Goal: Task Accomplishment & Management: Manage account settings

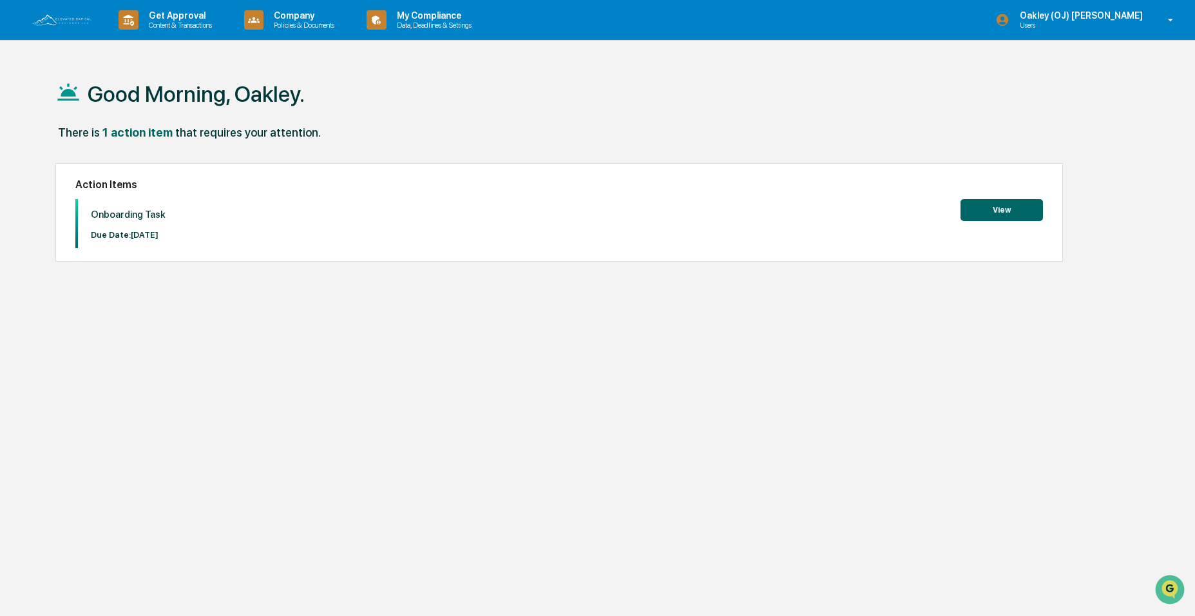
click at [974, 216] on button "View" at bounding box center [1002, 210] width 82 height 22
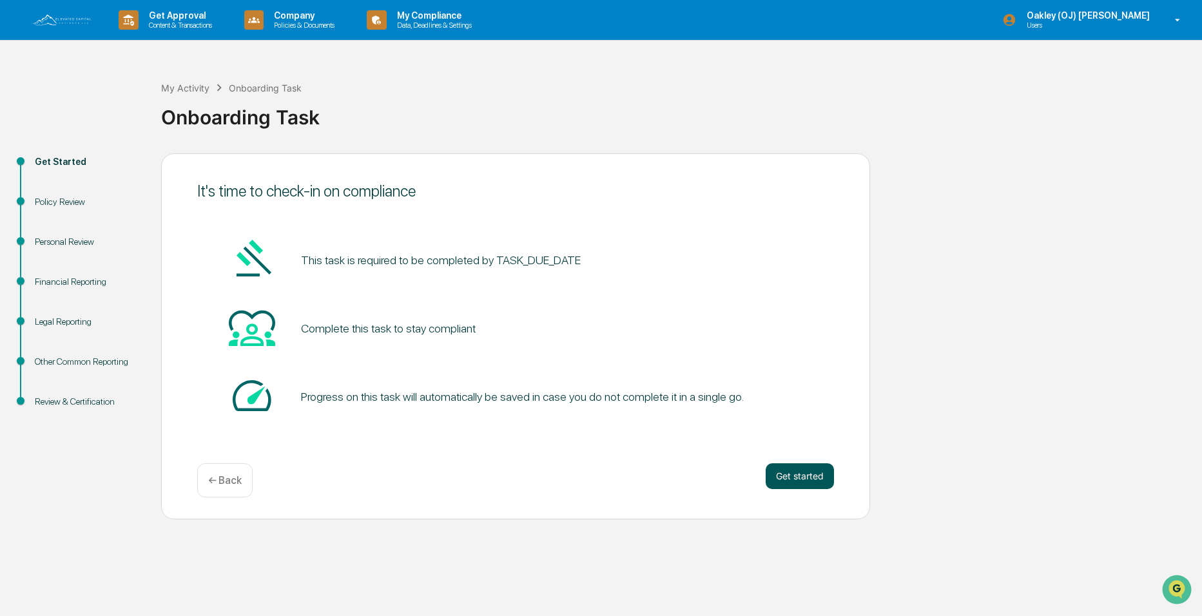
click at [791, 476] on button "Get started" at bounding box center [800, 476] width 68 height 26
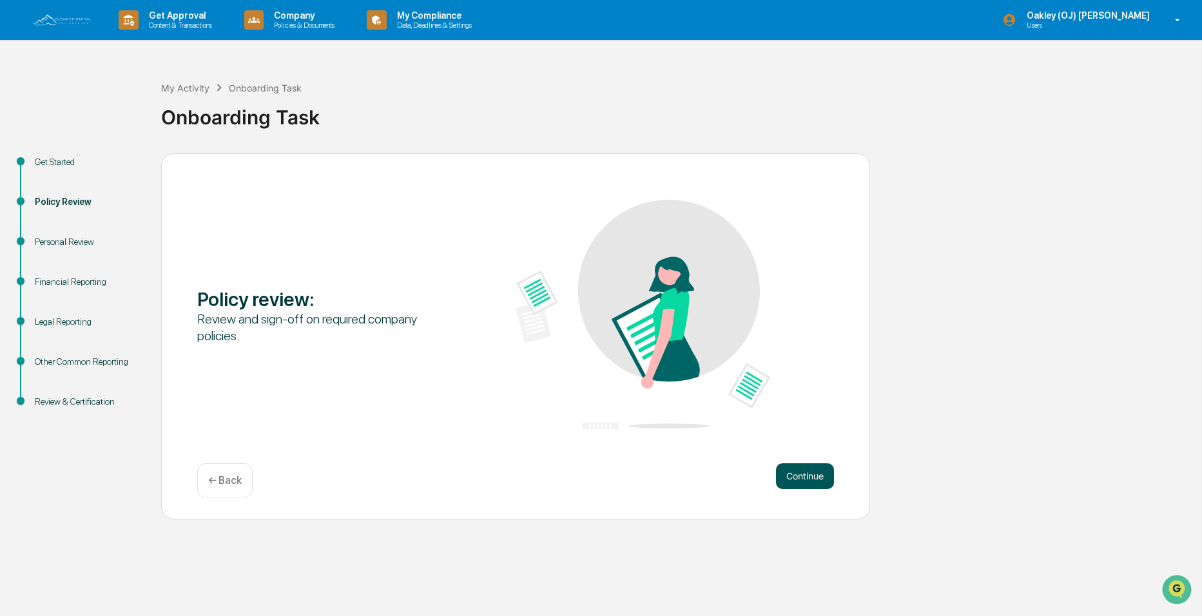
click at [795, 480] on button "Continue" at bounding box center [805, 476] width 58 height 26
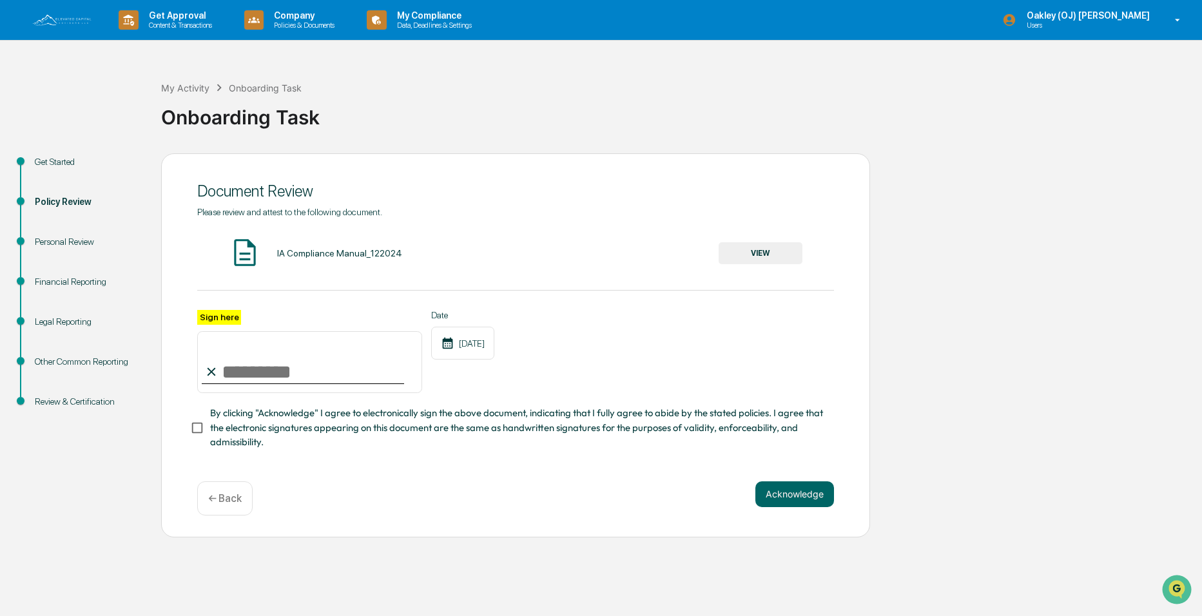
click at [740, 252] on button "VIEW" at bounding box center [761, 253] width 84 height 22
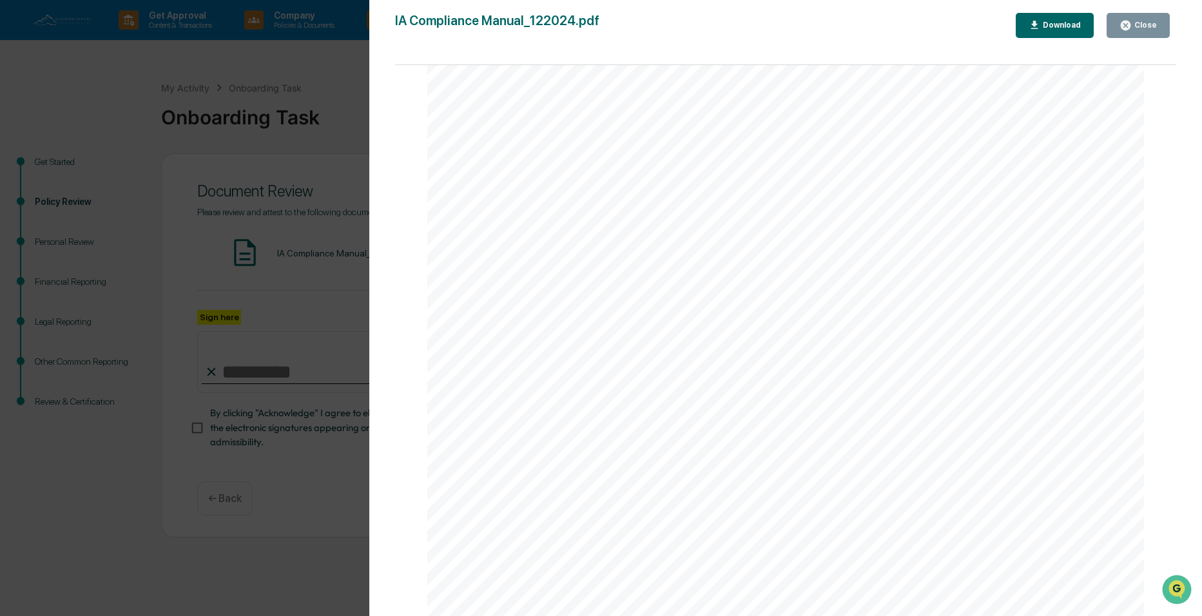
scroll to position [82844, 0]
drag, startPoint x: 1171, startPoint y: 242, endPoint x: 3, endPoint y: 15, distance: 1189.5
click at [1126, 23] on icon "button" at bounding box center [1126, 26] width 10 height 10
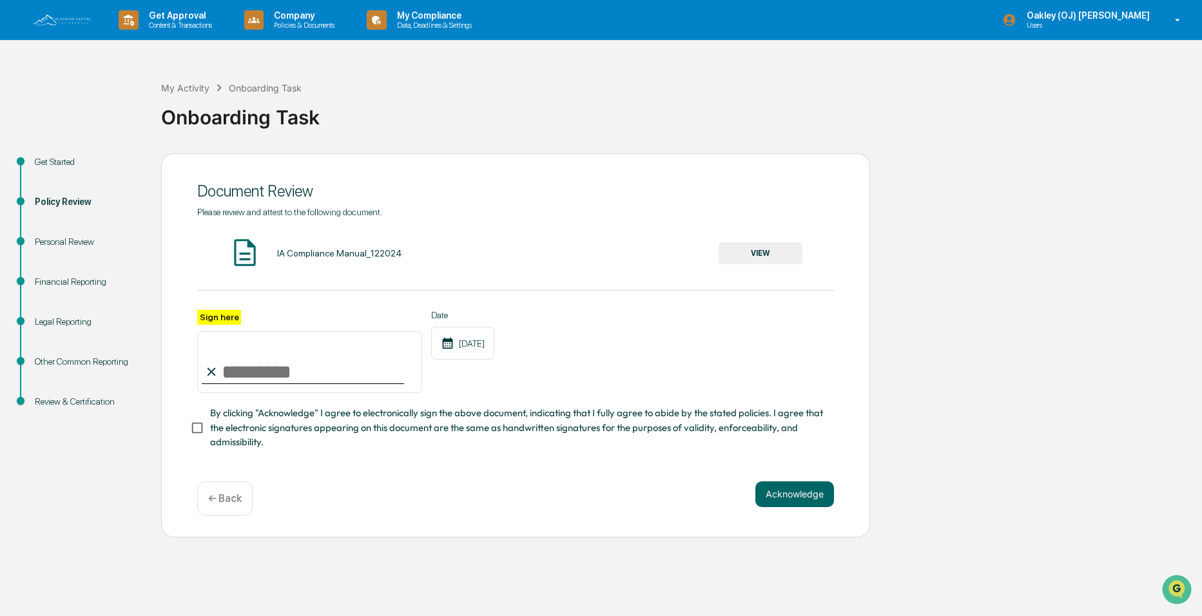
click at [252, 372] on input "Sign here" at bounding box center [309, 362] width 225 height 62
click at [232, 375] on input "Sign here" at bounding box center [309, 362] width 225 height 62
type input "**********"
click at [783, 505] on button "Acknowledge" at bounding box center [794, 494] width 79 height 26
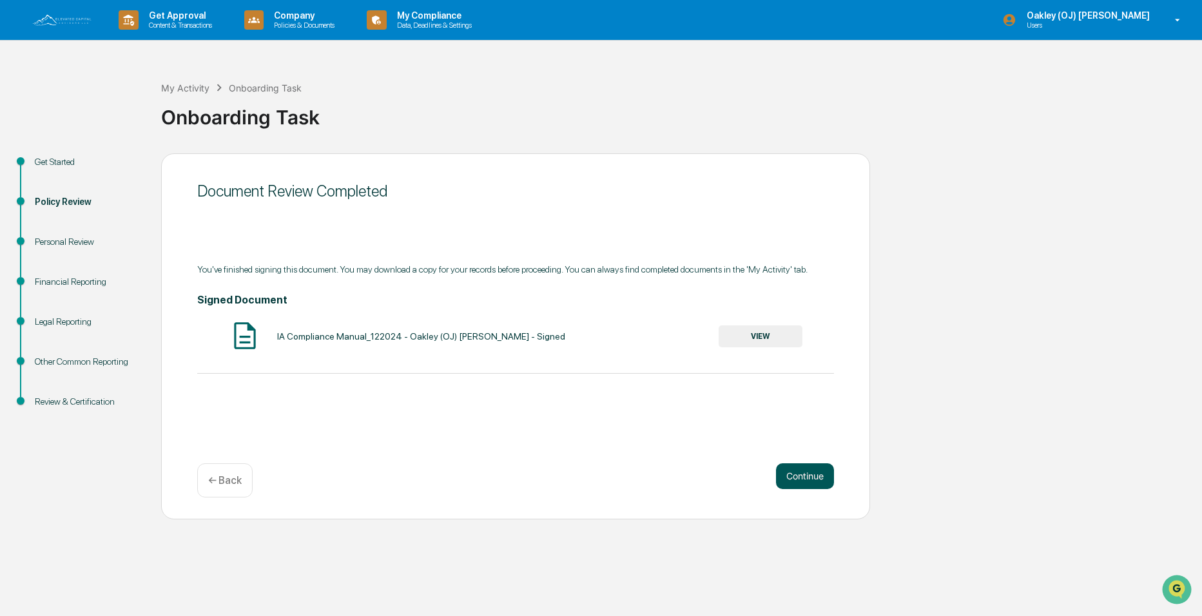
click at [791, 474] on button "Continue" at bounding box center [805, 476] width 58 height 26
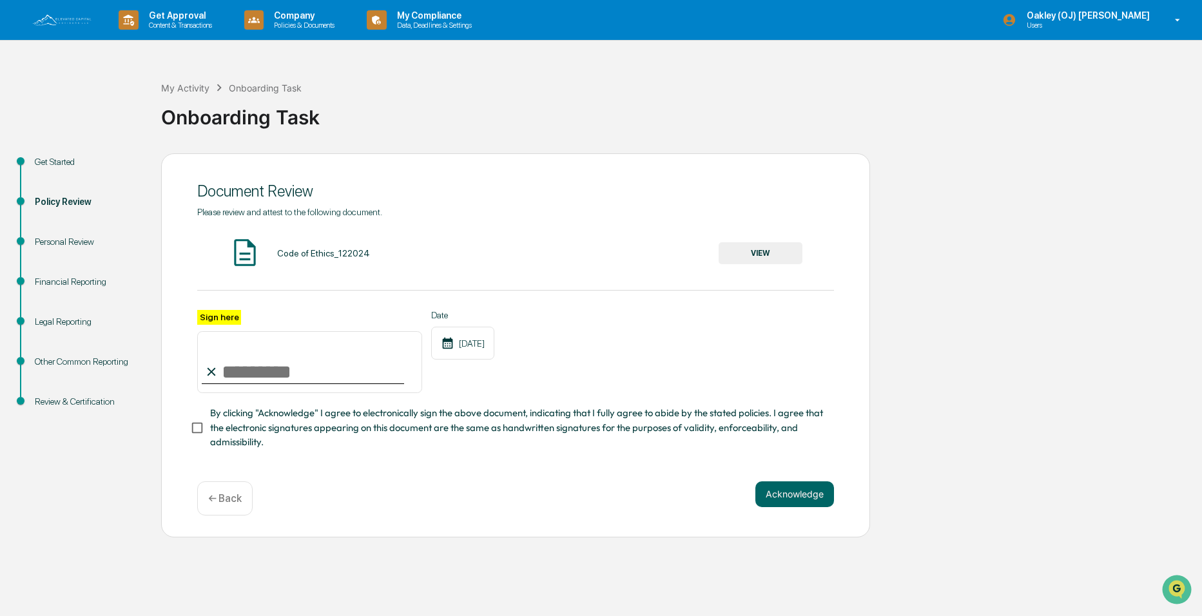
click at [753, 253] on button "VIEW" at bounding box center [761, 253] width 84 height 22
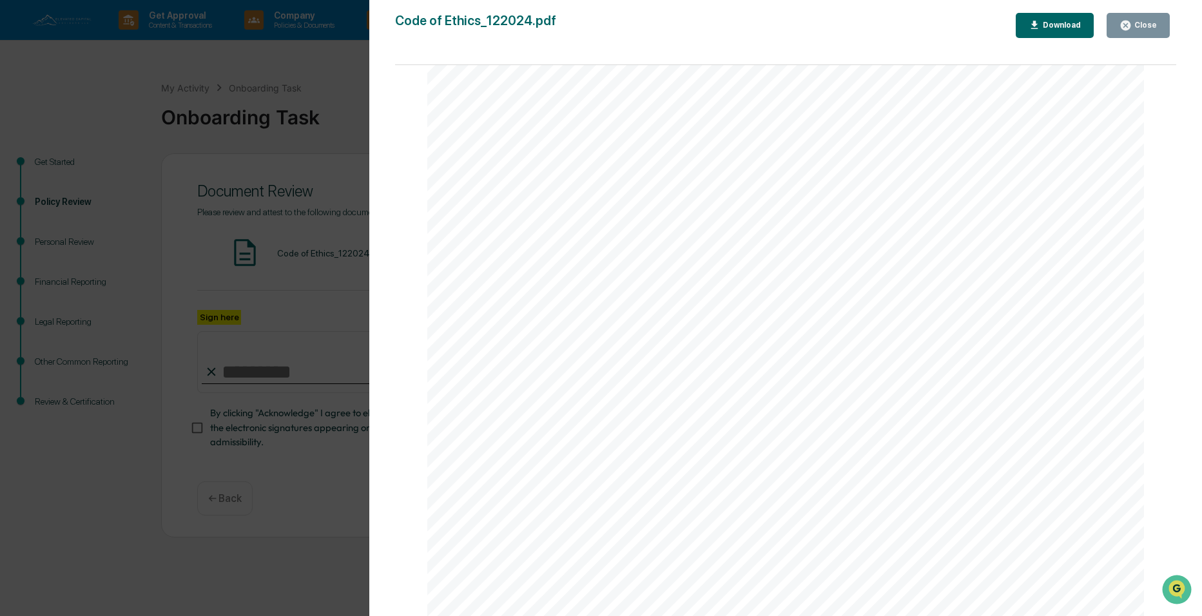
scroll to position [26592, 0]
click at [1127, 22] on icon "button" at bounding box center [1126, 26] width 10 height 10
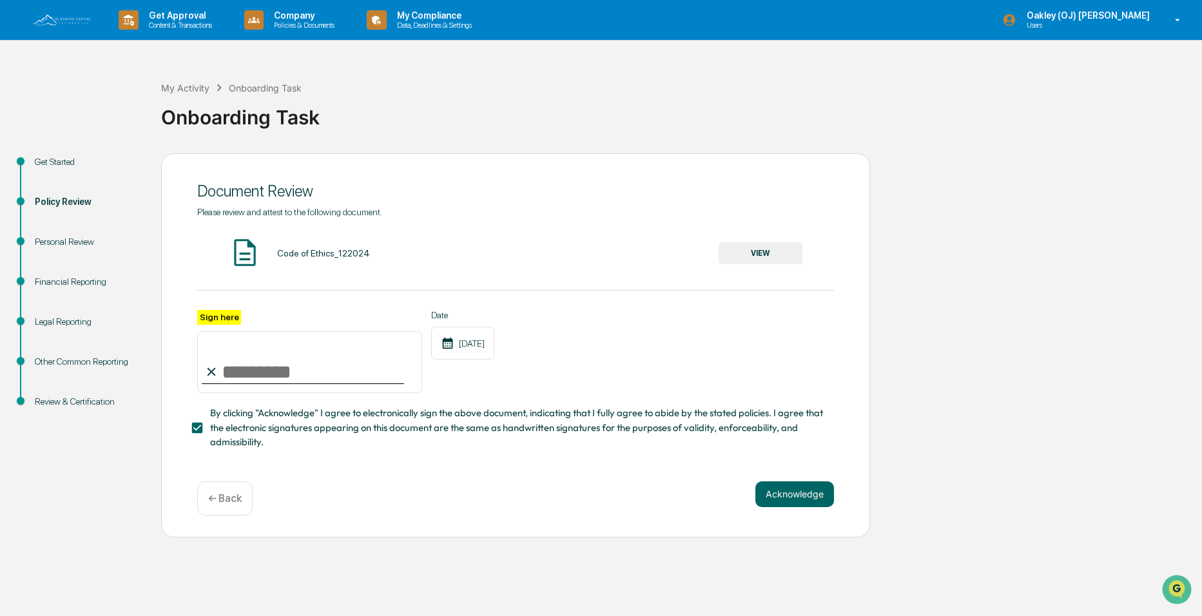
click at [241, 370] on input "Sign here" at bounding box center [309, 362] width 225 height 62
type input "**********"
click at [780, 501] on button "Acknowledge" at bounding box center [794, 494] width 79 height 26
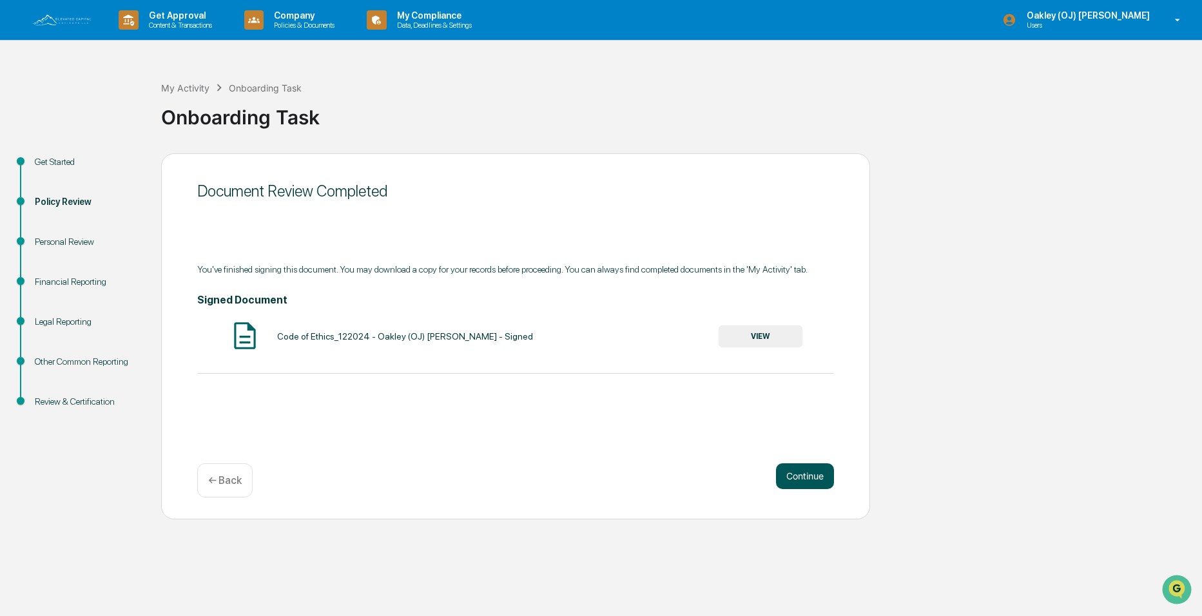
click at [797, 479] on button "Continue" at bounding box center [805, 476] width 58 height 26
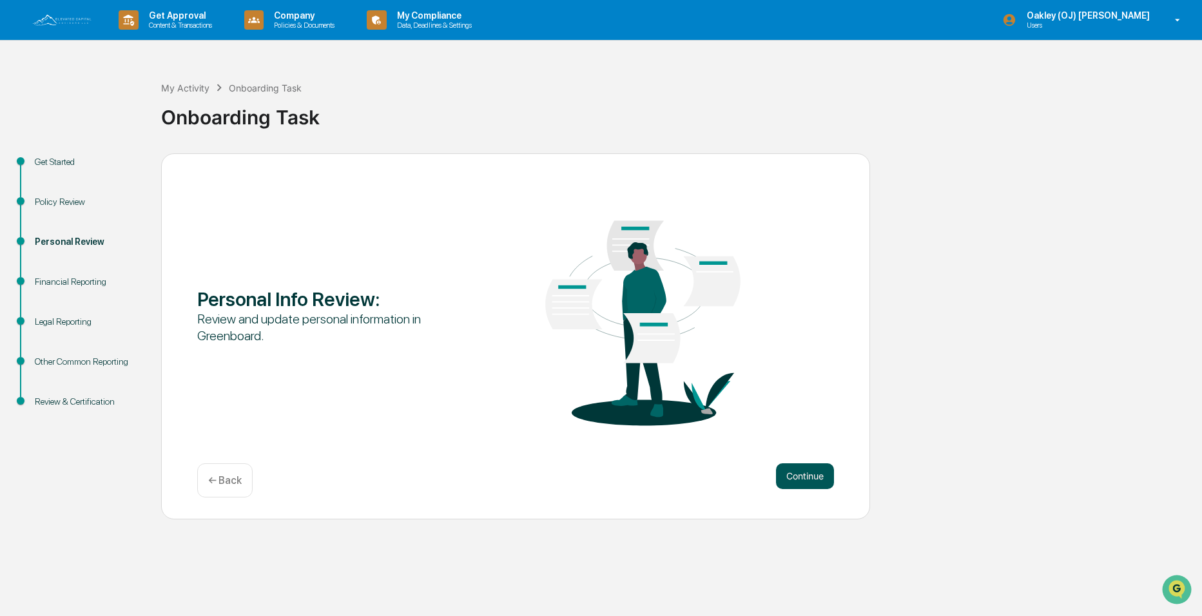
click at [780, 476] on button "Continue" at bounding box center [805, 476] width 58 height 26
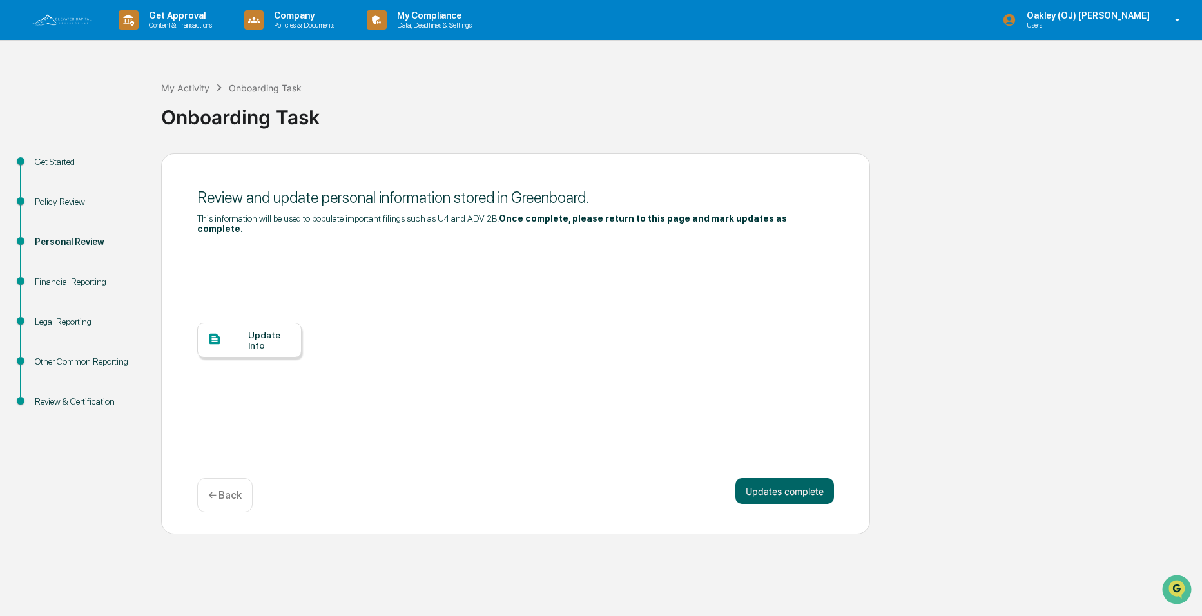
click at [284, 334] on div "Update Info" at bounding box center [269, 340] width 43 height 21
click at [784, 481] on button "Updates complete" at bounding box center [784, 491] width 99 height 26
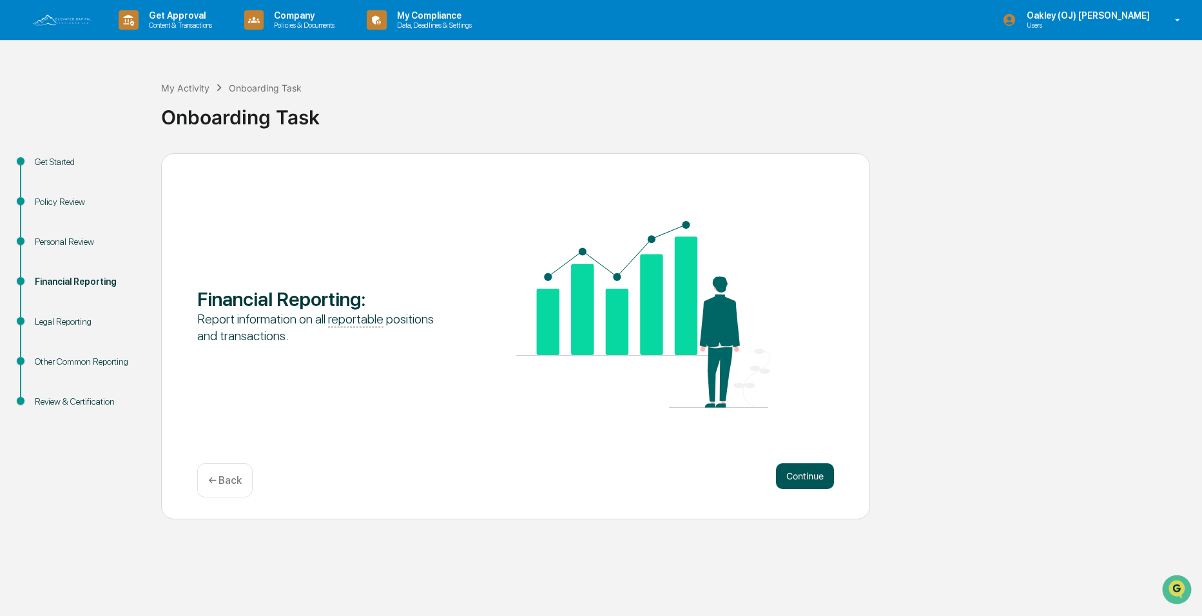
click at [786, 475] on button "Continue" at bounding box center [805, 476] width 58 height 26
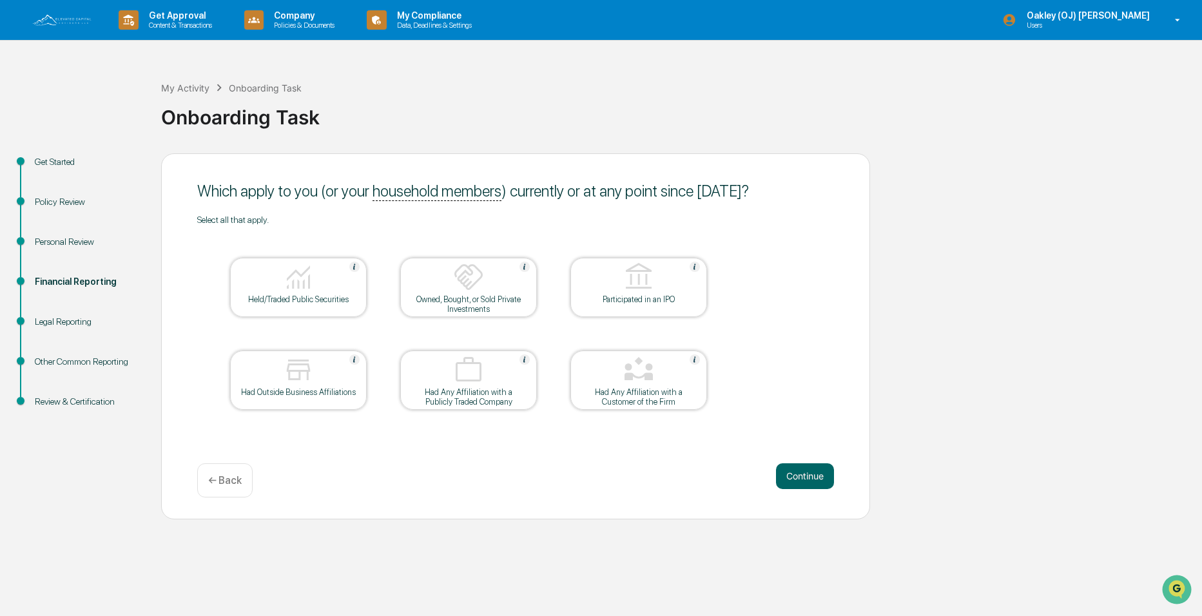
click at [220, 486] on p "← Back" at bounding box center [225, 480] width 34 height 12
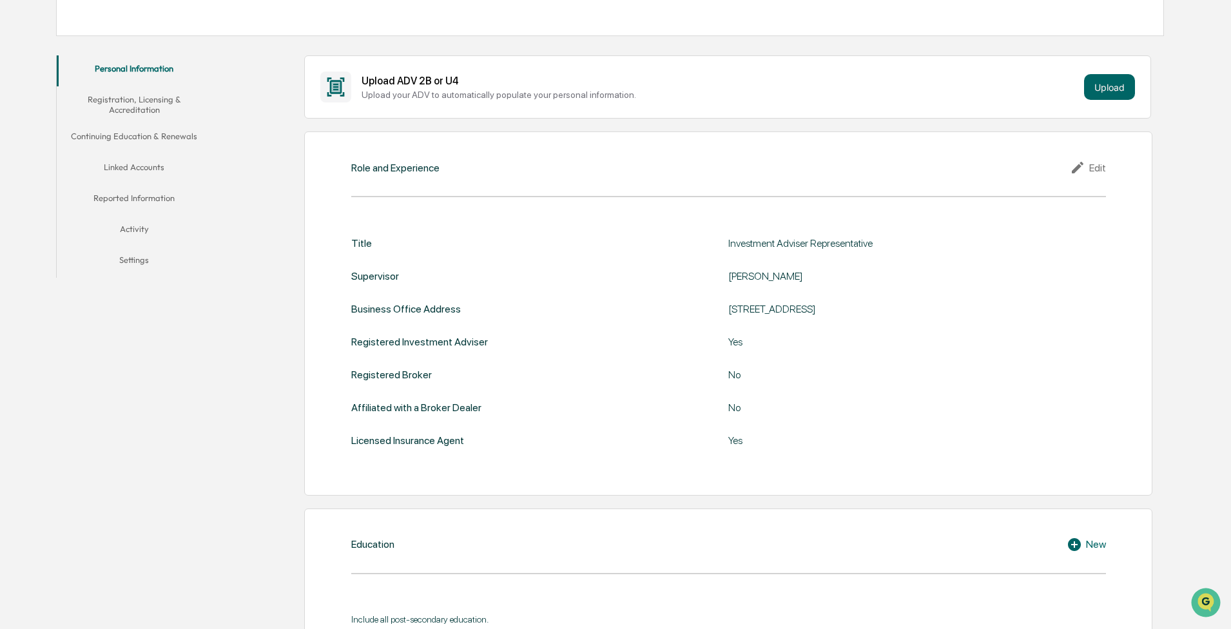
scroll to position [204, 0]
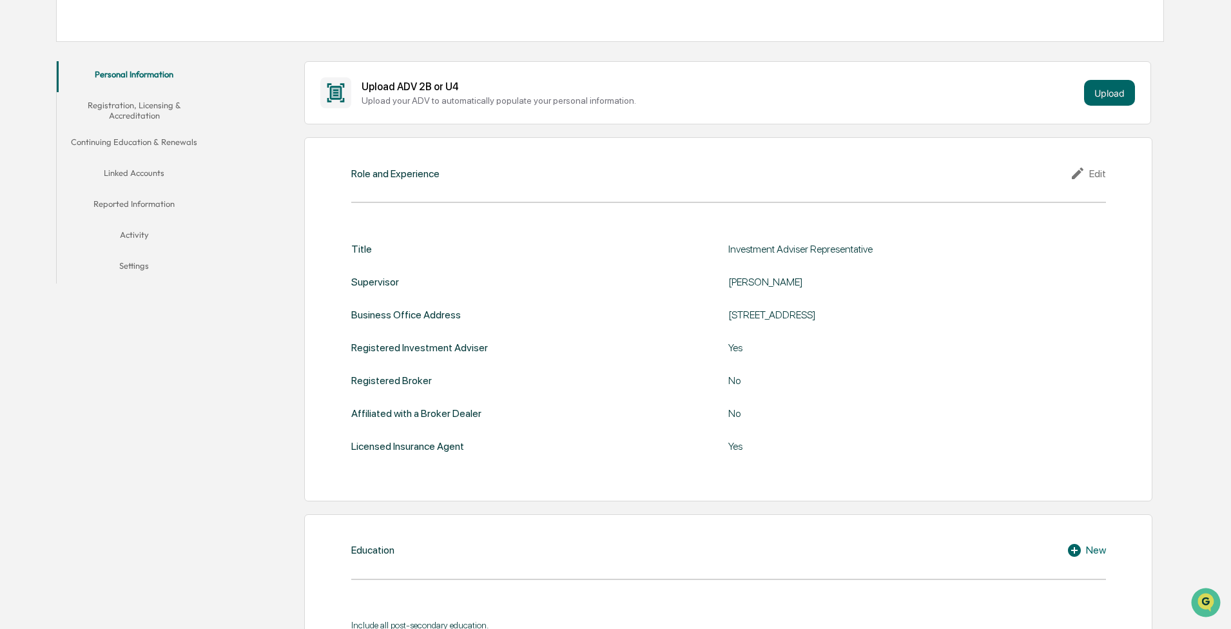
click at [139, 99] on button "Registration, Licensing & Accreditation" at bounding box center [134, 110] width 155 height 37
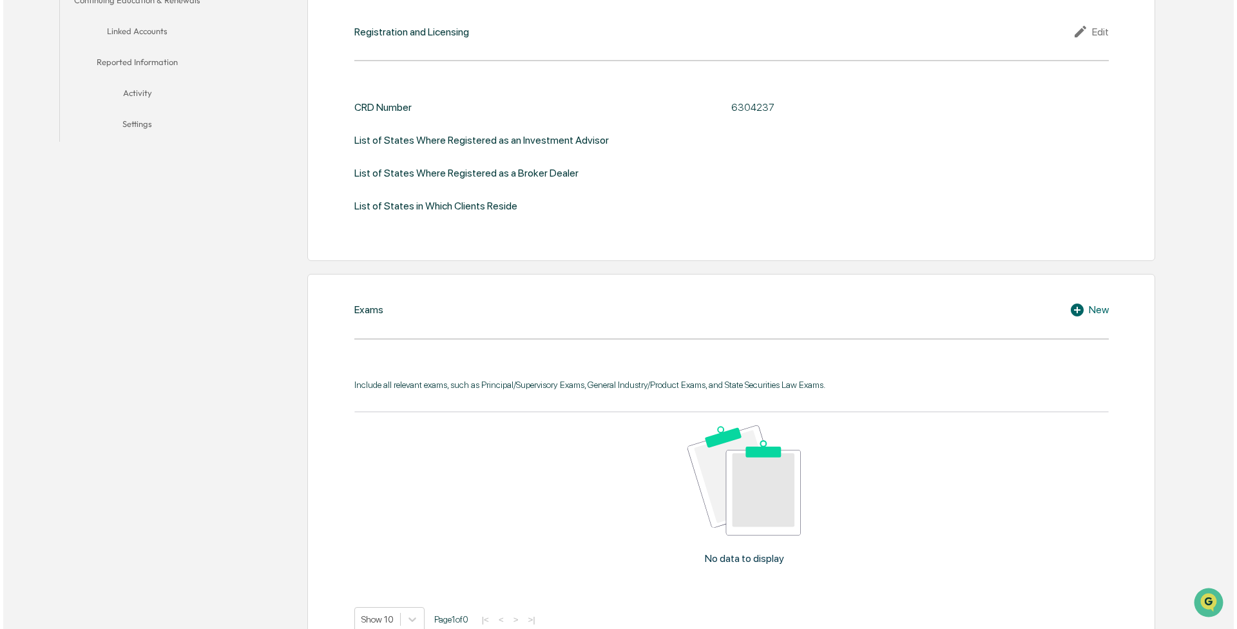
scroll to position [333, 0]
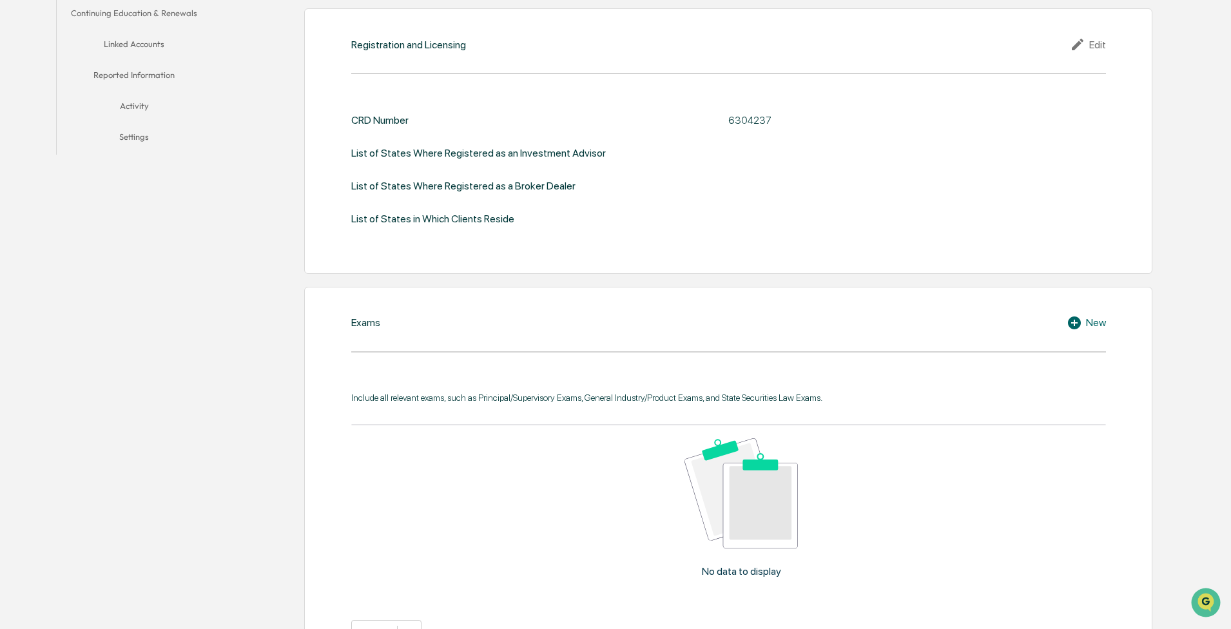
click at [358, 99] on div "Include all relevant exams, such as Principal/Supervisory Exams, General Indust…" at bounding box center [728, 508] width 755 height 271
click at [358, 99] on div "Include all relevant exams, such as Principal/Supervisory Exams, General Indust…" at bounding box center [728, 397] width 755 height 10
click at [358, 99] on icon at bounding box center [1074, 322] width 13 height 13
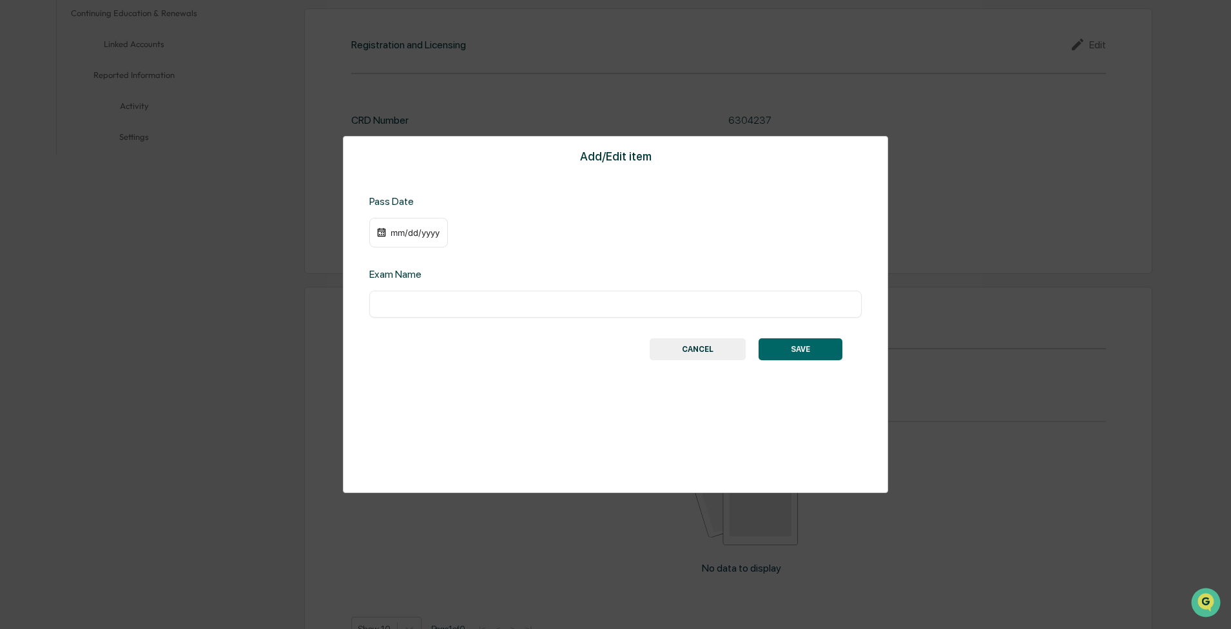
click at [358, 99] on input "text" at bounding box center [615, 304] width 473 height 13
type input "**********"
click at [358, 99] on button "SAVE" at bounding box center [800, 349] width 84 height 22
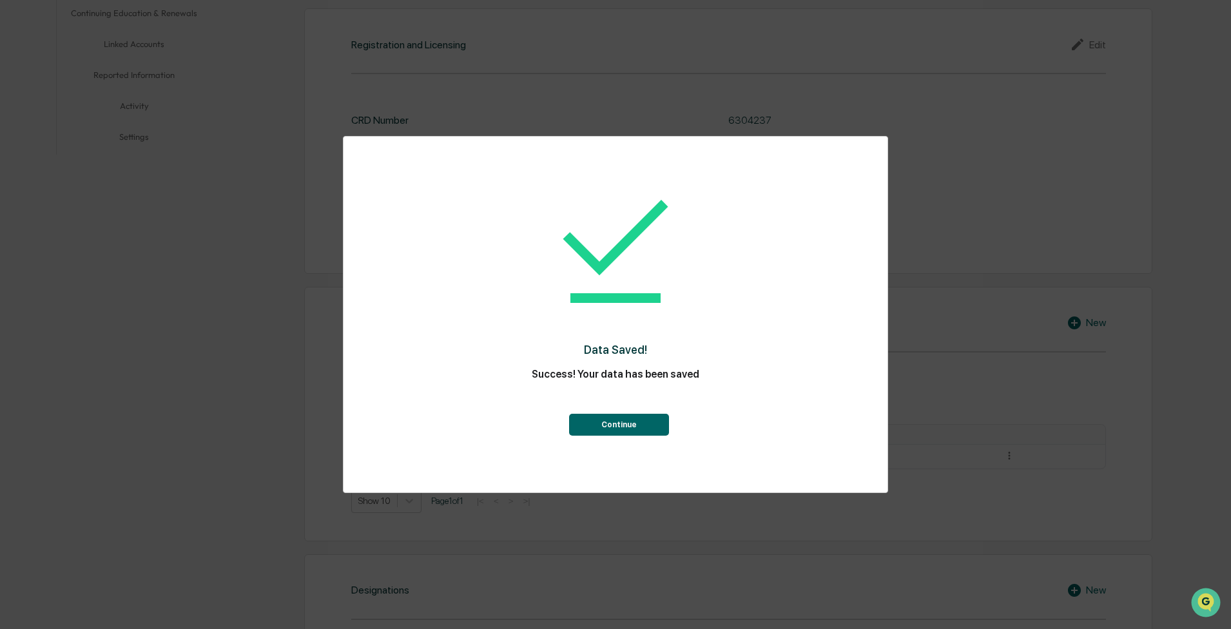
click at [358, 99] on button "Continue" at bounding box center [619, 425] width 100 height 22
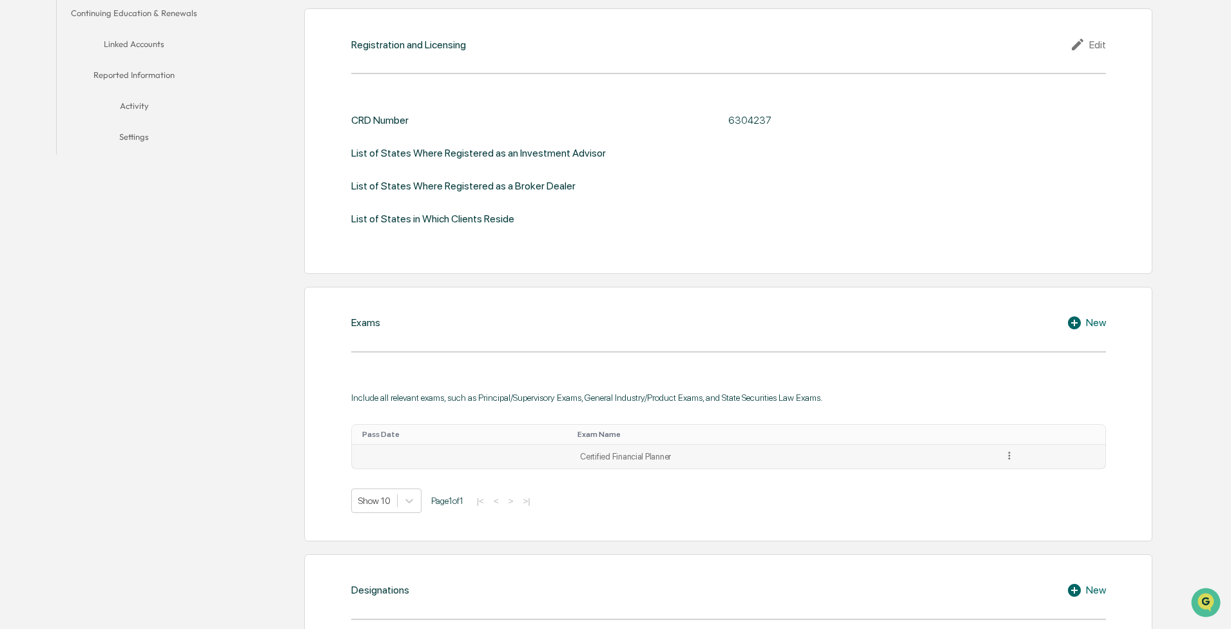
click at [358, 99] on icon at bounding box center [1009, 456] width 12 height 12
drag, startPoint x: 938, startPoint y: 505, endPoint x: 865, endPoint y: 492, distance: 74.1
click at [358, 99] on div "Show 10 Page 1 of 1 |< < > >|" at bounding box center [728, 500] width 755 height 24
click at [358, 99] on td at bounding box center [462, 457] width 221 height 24
click at [358, 99] on td "Certified Financial Planner" at bounding box center [783, 457] width 423 height 24
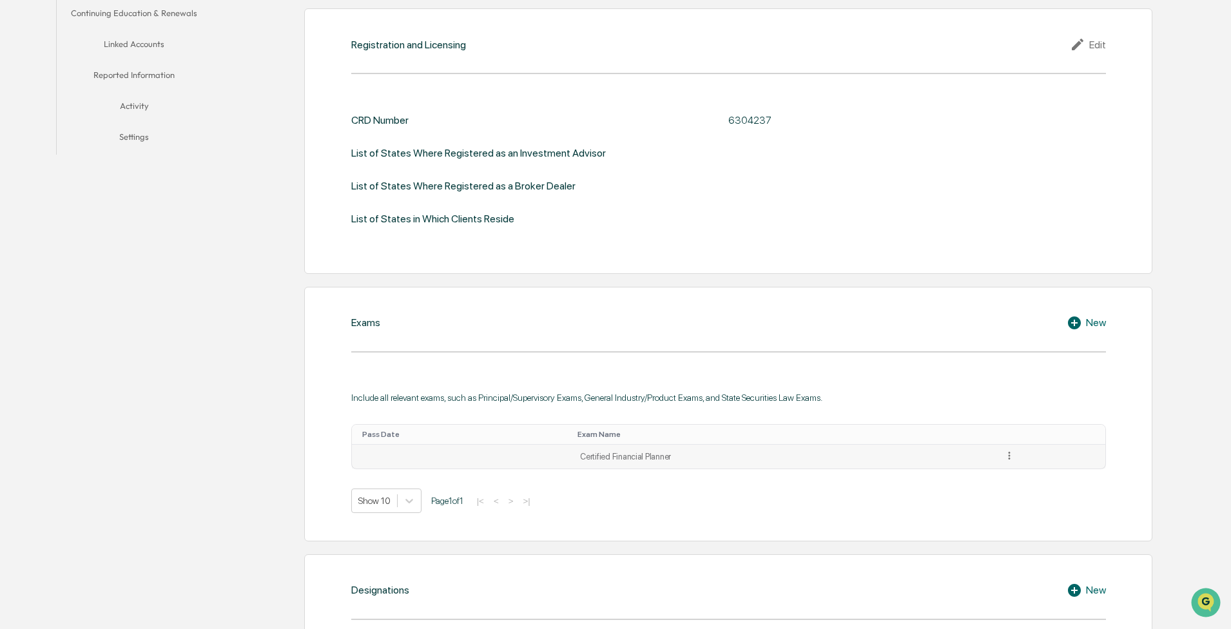
click at [358, 99] on icon at bounding box center [1009, 456] width 12 height 12
click at [358, 99] on div "Edit" at bounding box center [994, 473] width 41 height 21
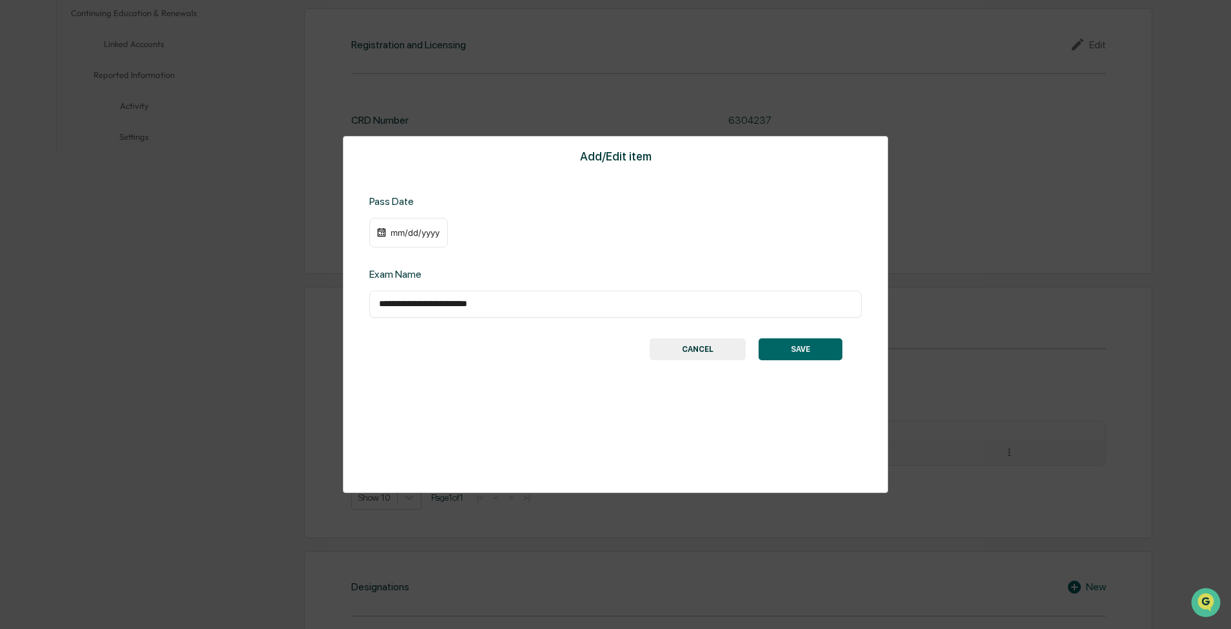
click at [358, 99] on div "mm/dd/yyyy" at bounding box center [415, 232] width 52 height 10
click at [358, 99] on icon "calendar view is open, switch to year view" at bounding box center [451, 258] width 14 height 14
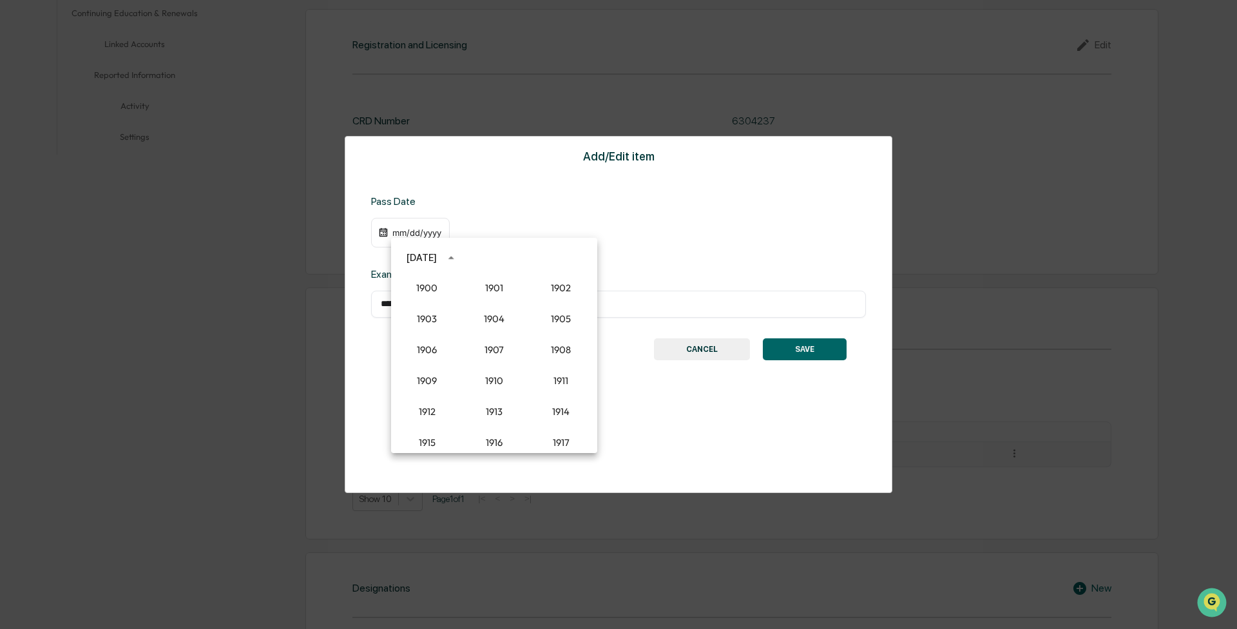
scroll to position [1193, 0]
click at [358, 99] on button "2024" at bounding box center [494, 362] width 46 height 23
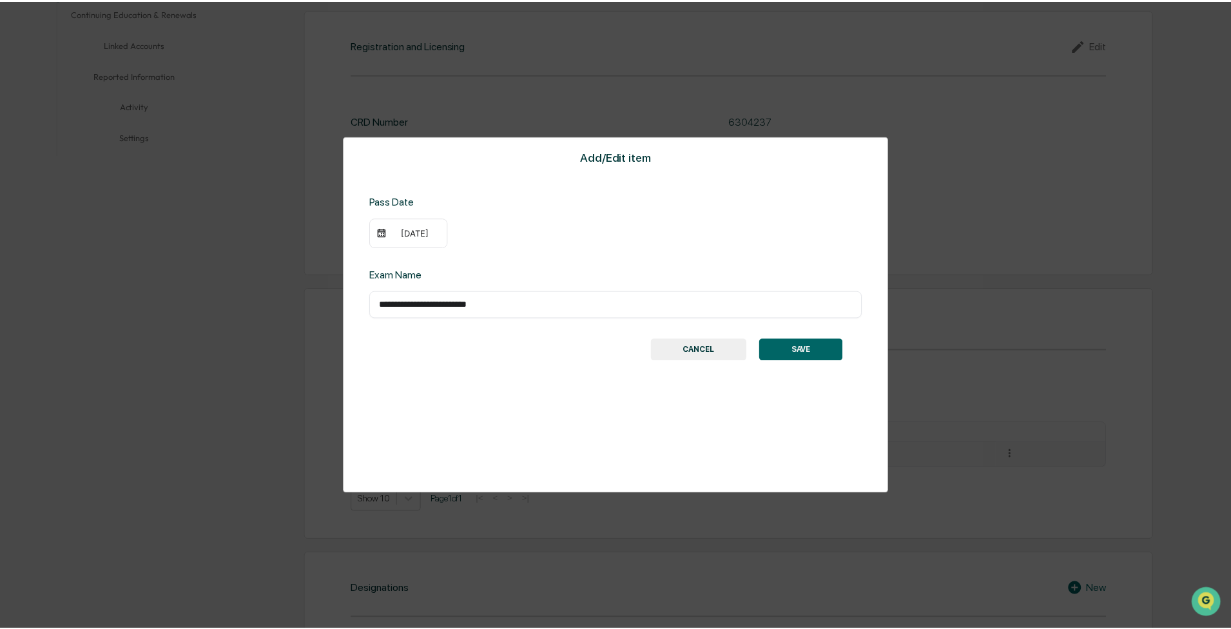
scroll to position [332, 0]
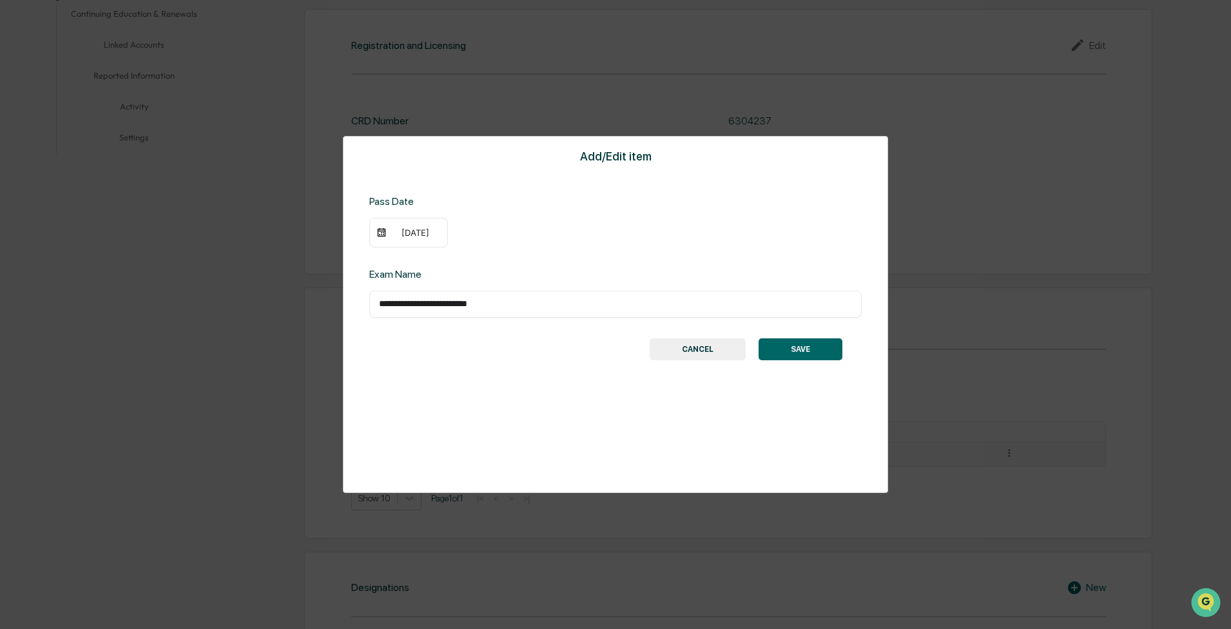
click at [358, 99] on div "[DATE]" at bounding box center [408, 233] width 79 height 30
click at [358, 99] on img at bounding box center [381, 232] width 10 height 10
click at [358, 99] on div "[DATE]" at bounding box center [408, 233] width 79 height 30
click at [358, 99] on button "CANCEL" at bounding box center [698, 349] width 96 height 22
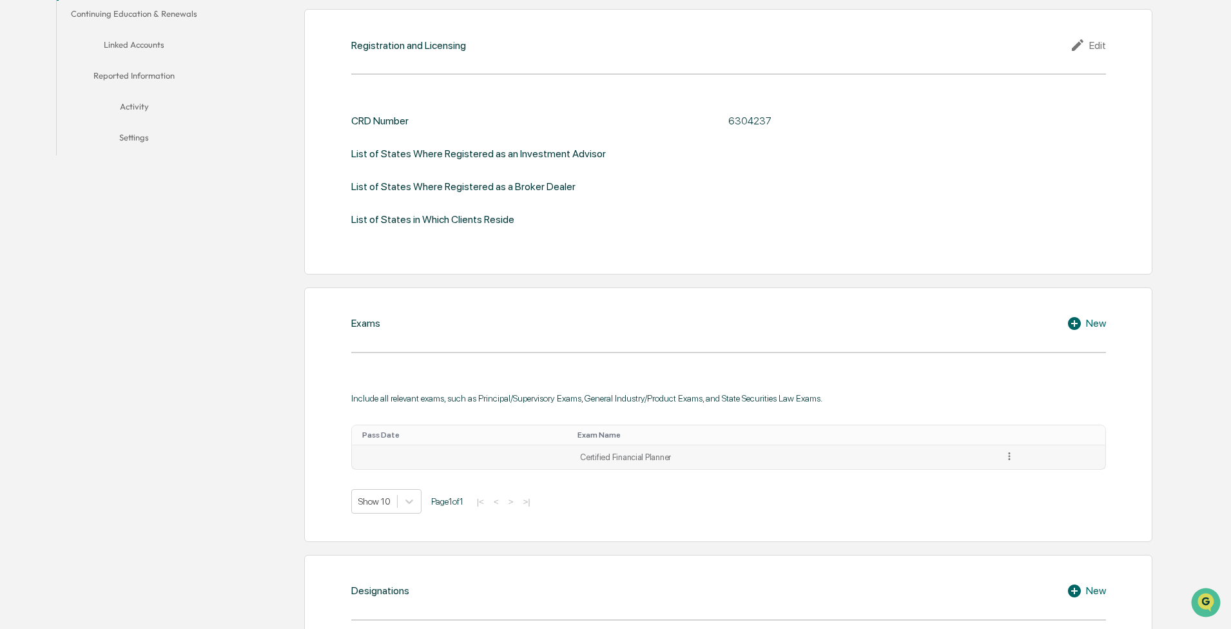
click at [358, 99] on icon at bounding box center [1009, 456] width 12 height 12
click at [358, 99] on div "Edit" at bounding box center [994, 474] width 41 height 21
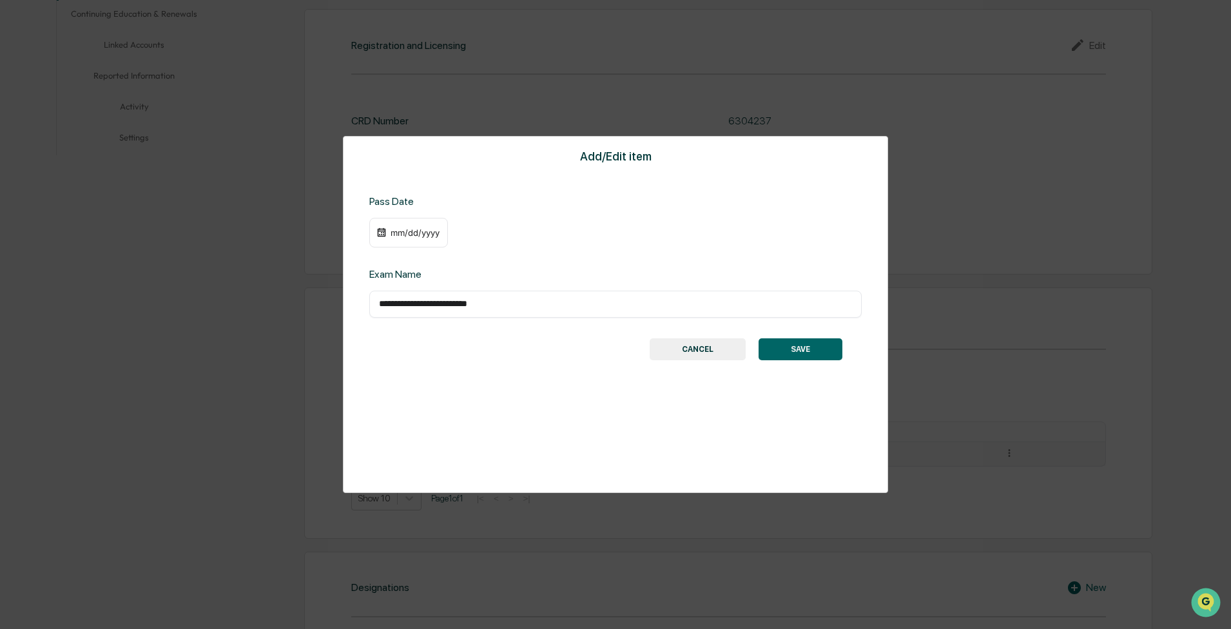
click at [358, 99] on div "mm/dd/yyyy" at bounding box center [415, 232] width 52 height 10
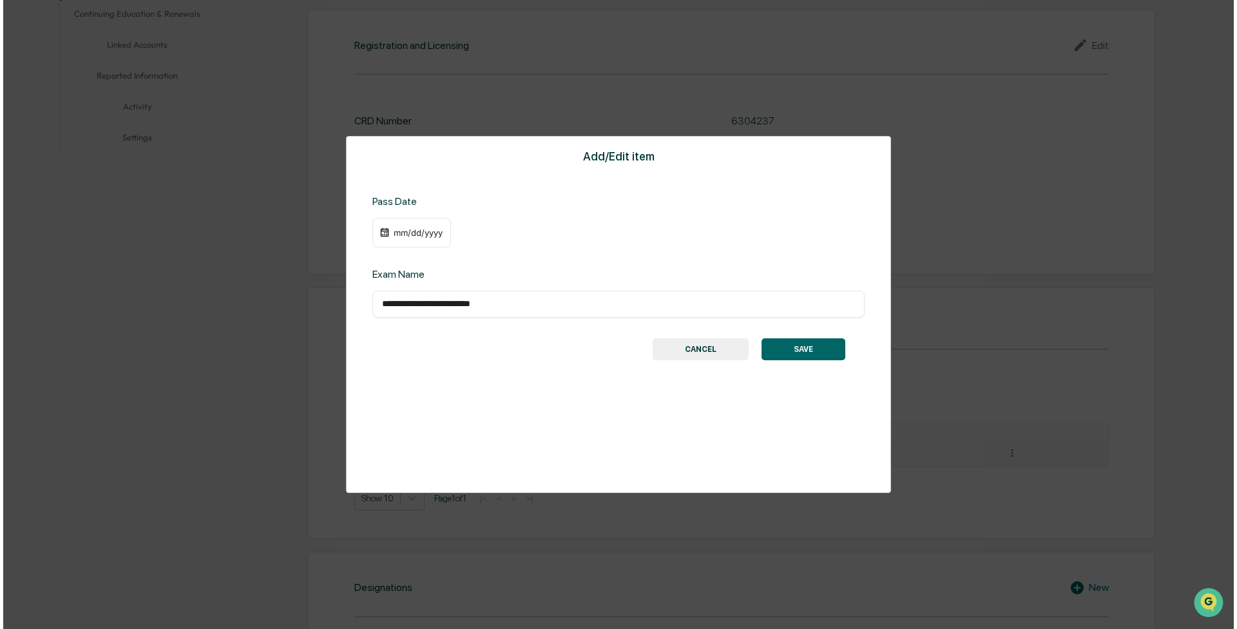
scroll to position [333, 0]
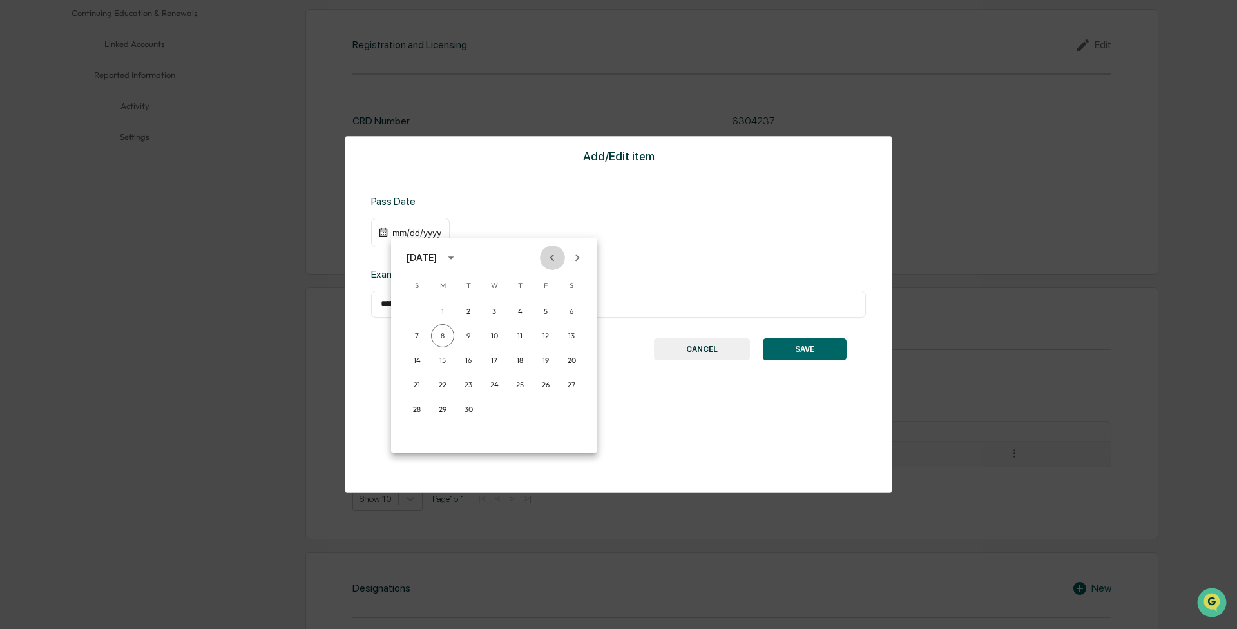
click at [358, 99] on icon "Previous month" at bounding box center [552, 258] width 14 height 14
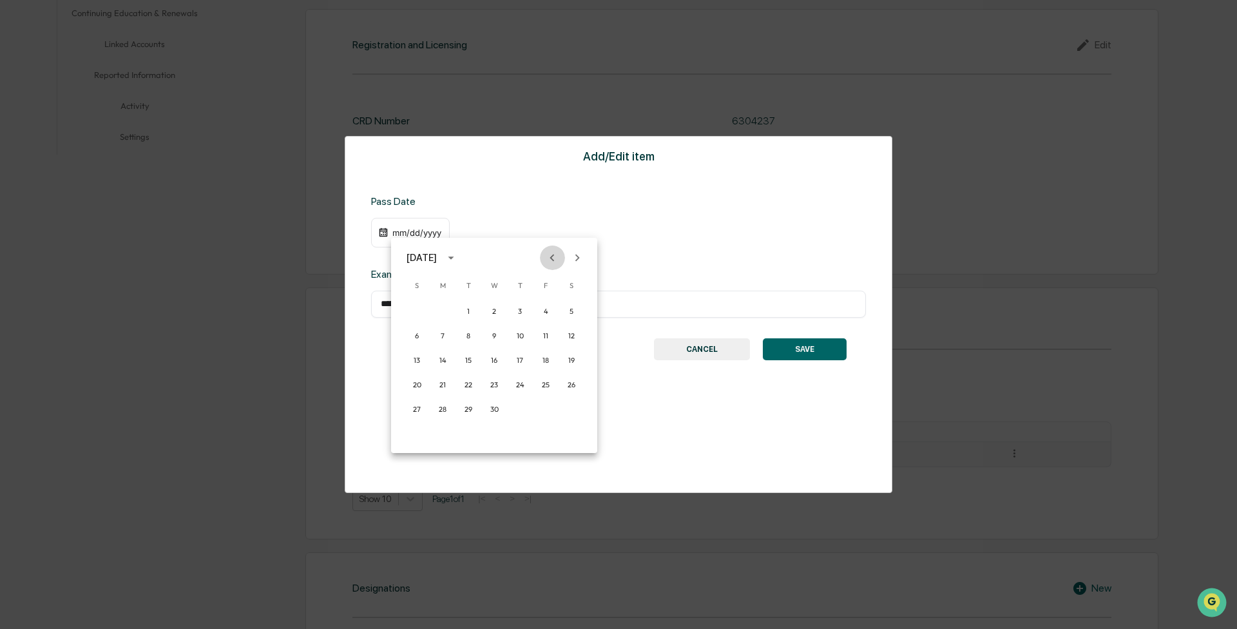
click at [358, 99] on icon "Previous month" at bounding box center [552, 258] width 14 height 14
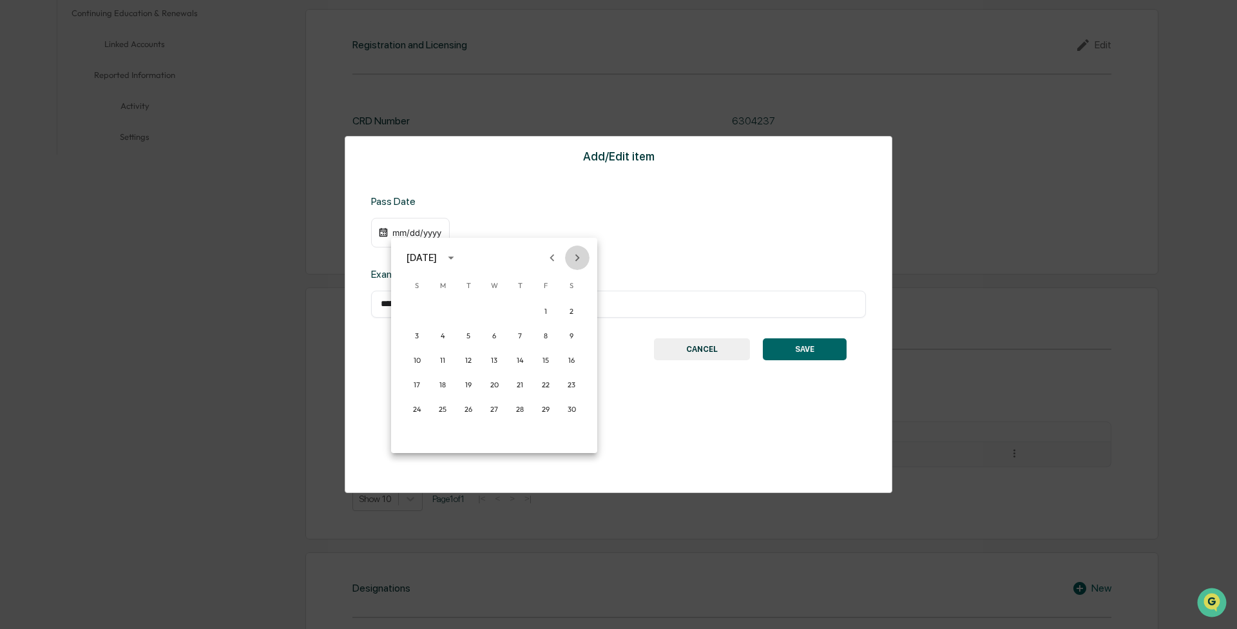
click at [358, 99] on icon "Next month" at bounding box center [577, 257] width 5 height 7
click at [358, 99] on button "23" at bounding box center [442, 384] width 23 height 23
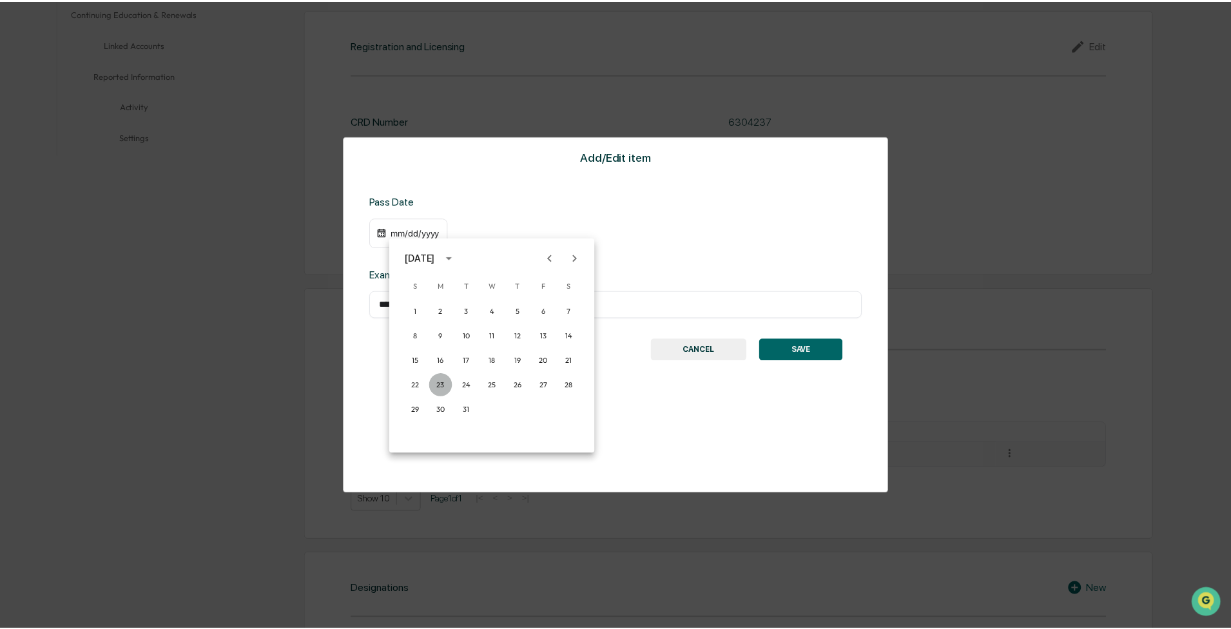
scroll to position [332, 0]
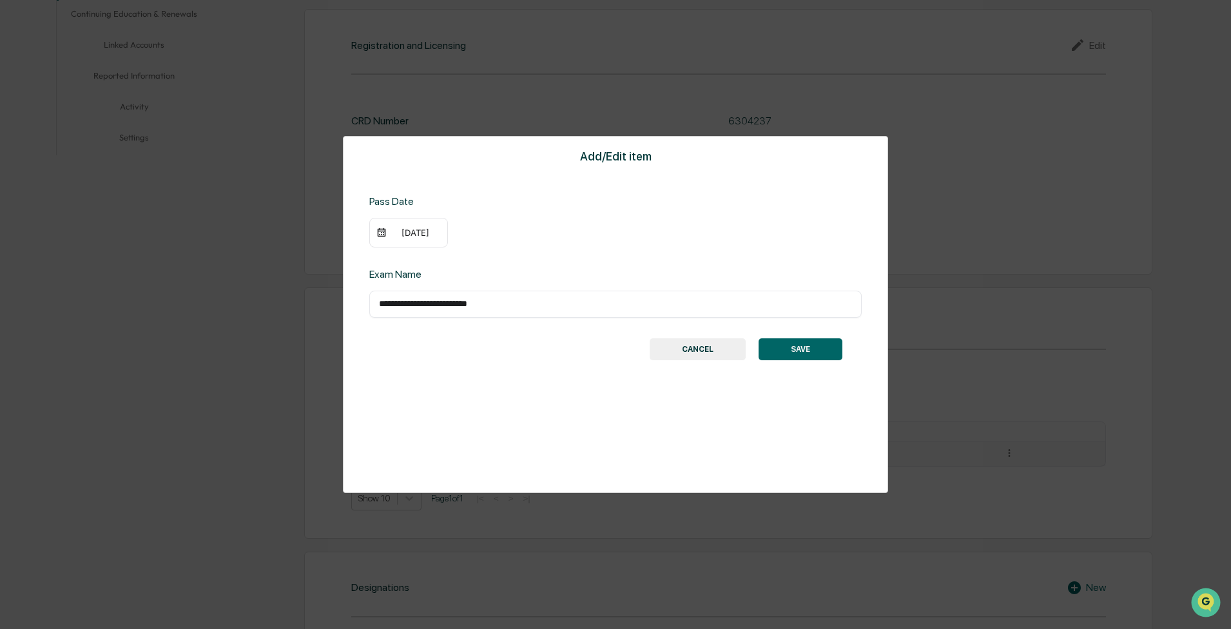
click at [358, 99] on button "SAVE" at bounding box center [800, 349] width 84 height 22
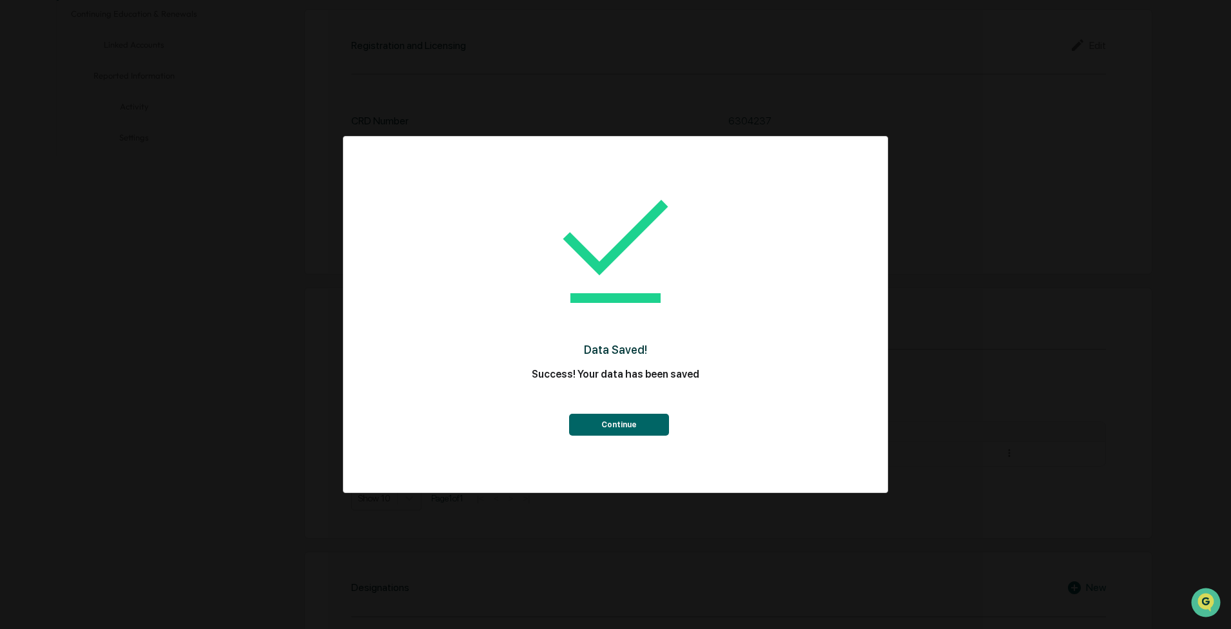
click at [358, 99] on button "Continue" at bounding box center [619, 425] width 100 height 22
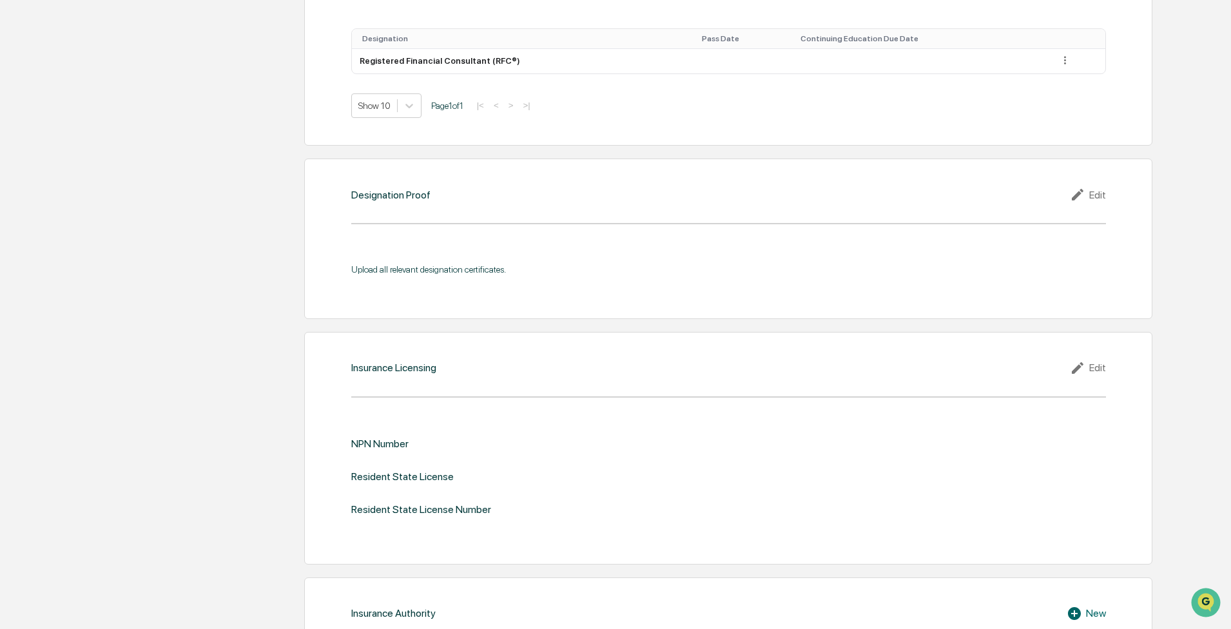
scroll to position [961, 0]
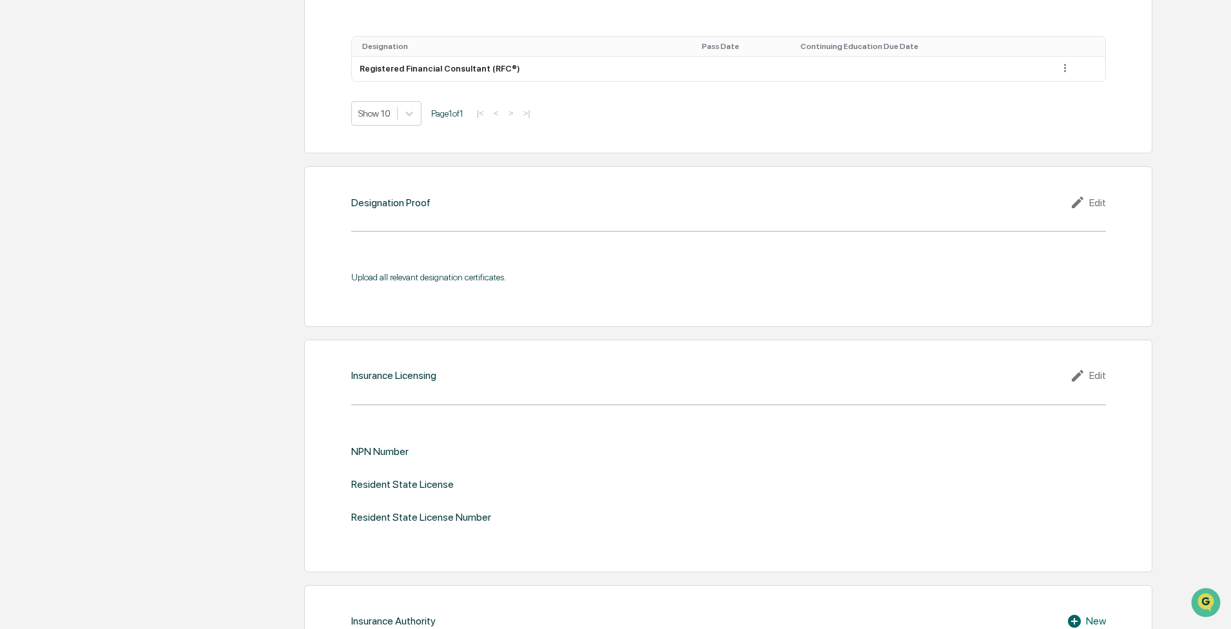
click at [358, 99] on div "Designation Proof Edit Upload all relevant designation certificates." at bounding box center [728, 246] width 848 height 160
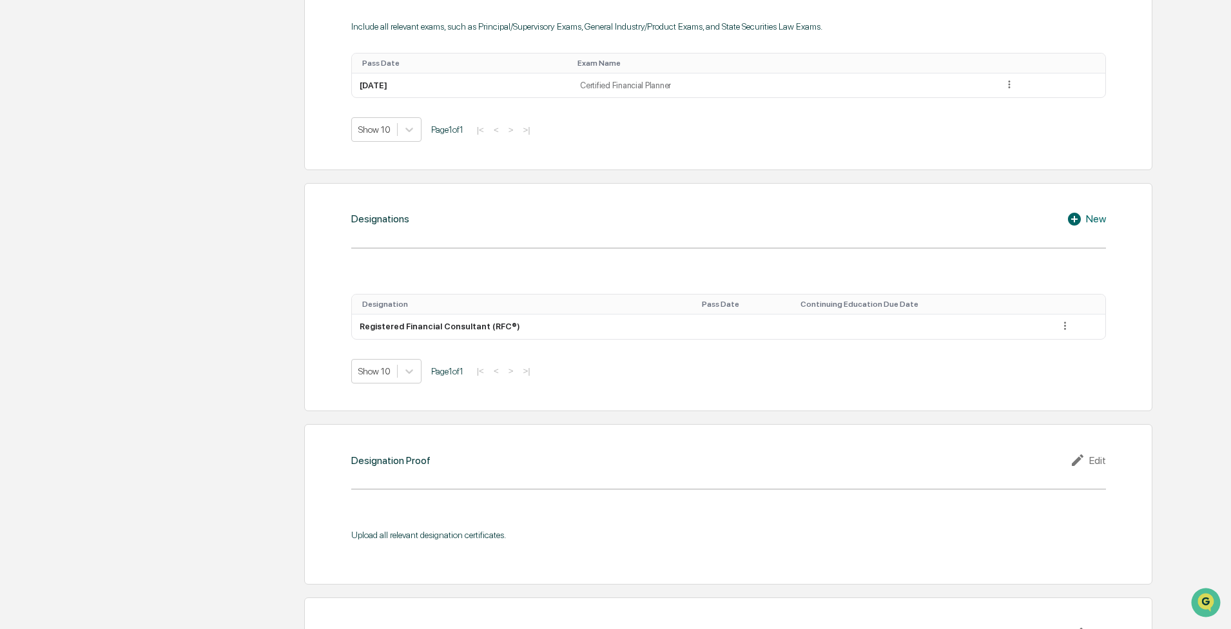
scroll to position [510, 0]
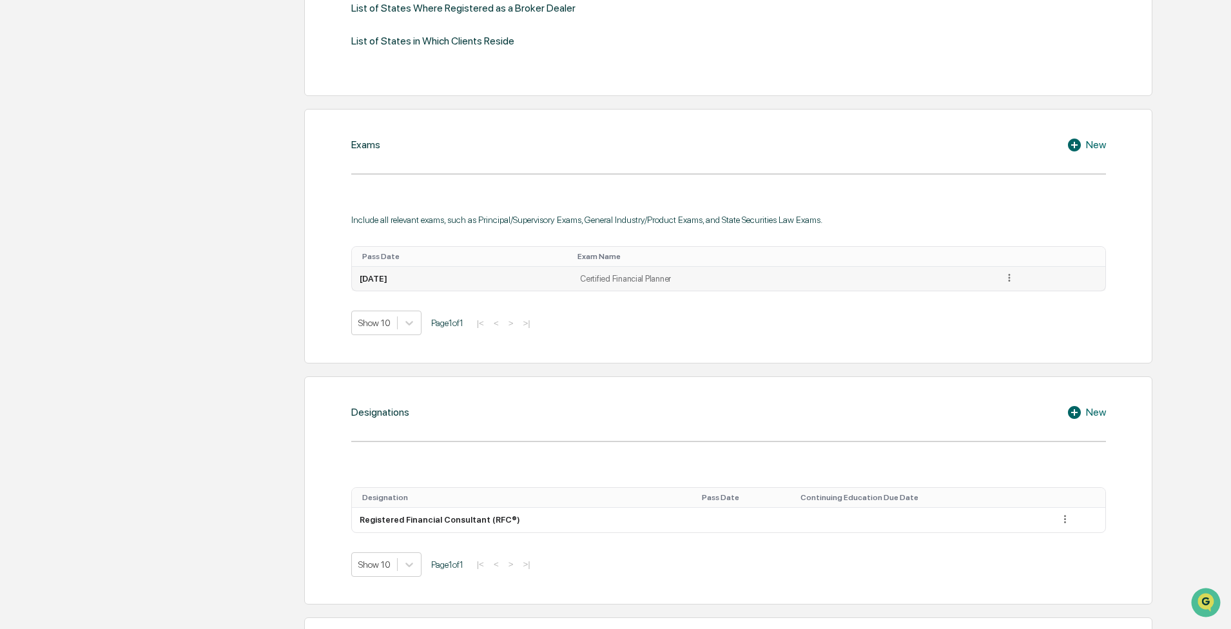
click at [358, 99] on icon at bounding box center [1009, 278] width 12 height 12
click at [358, 99] on div "Delete" at bounding box center [994, 316] width 41 height 21
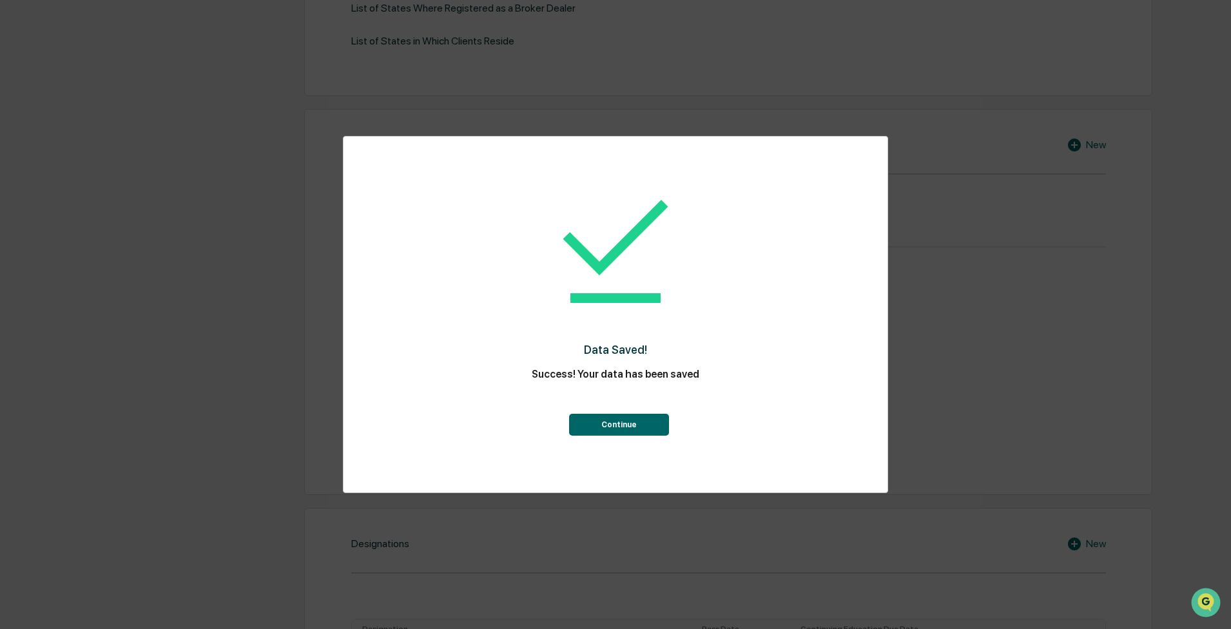
click at [358, 99] on button "Continue" at bounding box center [619, 425] width 100 height 22
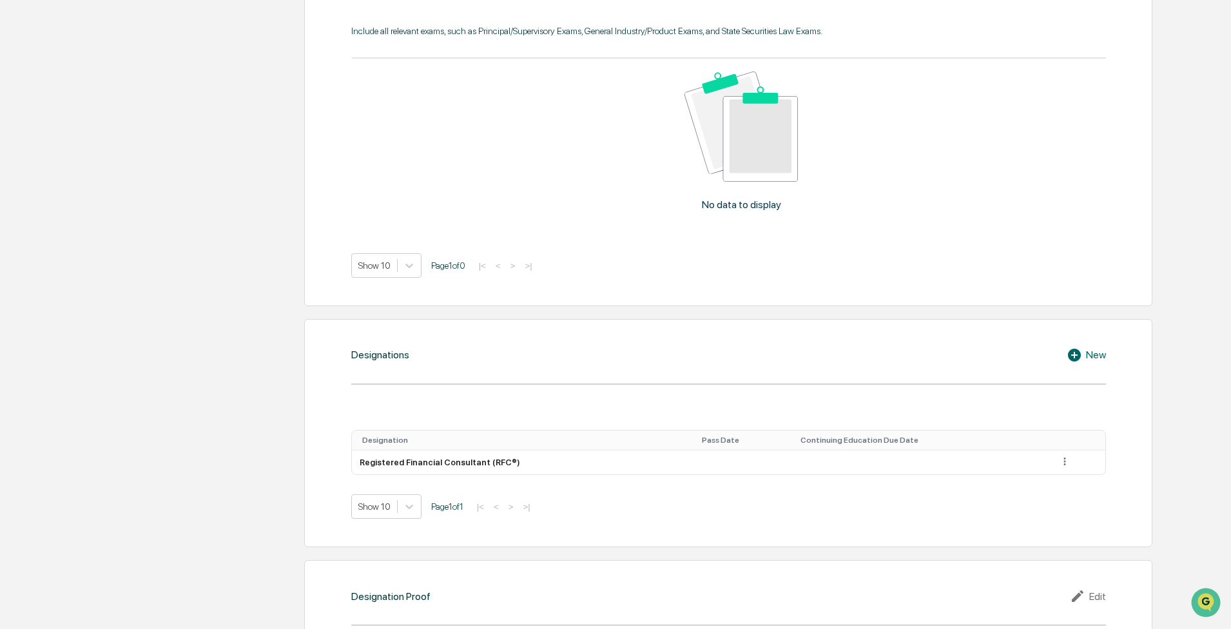
scroll to position [768, 0]
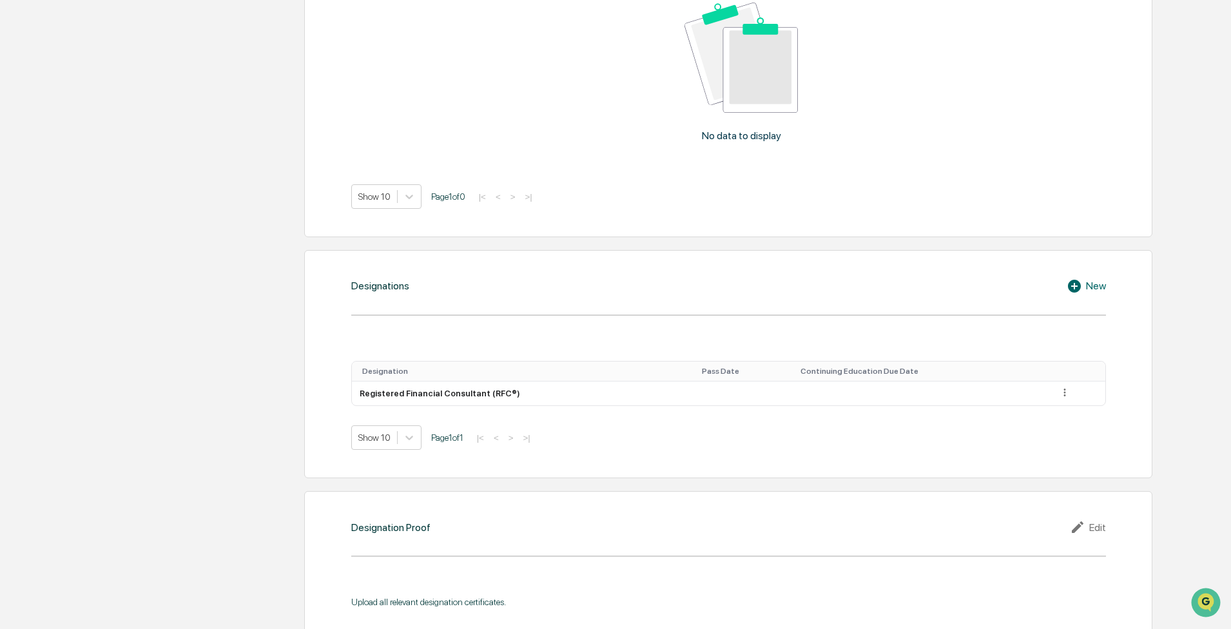
click at [358, 99] on icon at bounding box center [1074, 286] width 13 height 13
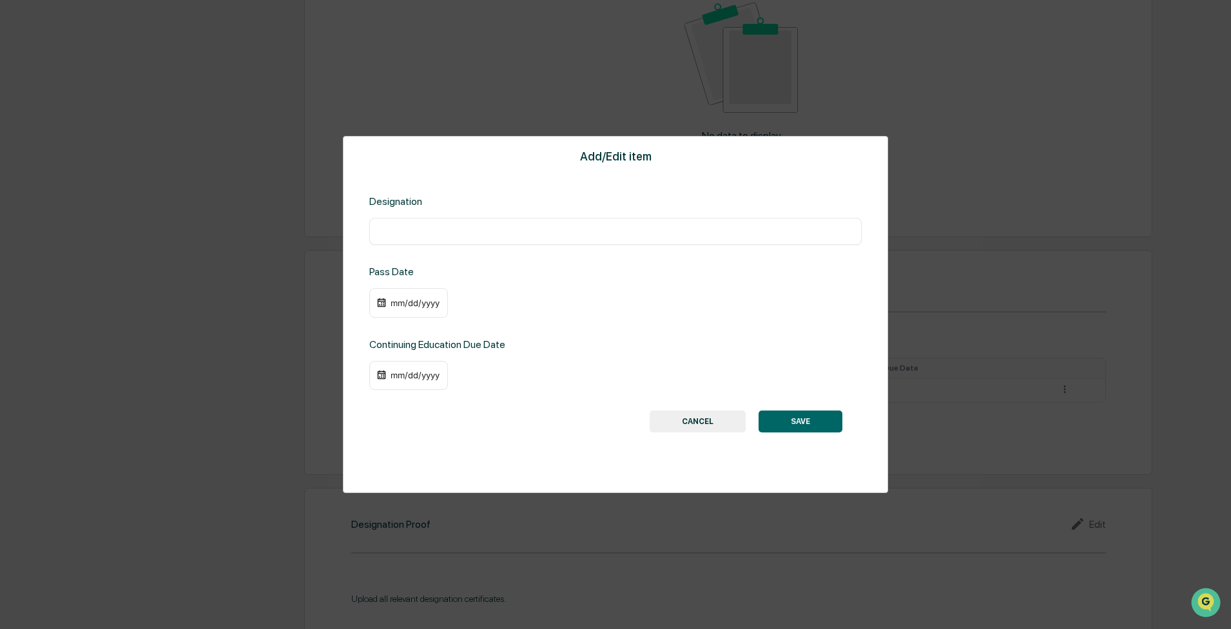
click at [358, 99] on div "​" at bounding box center [615, 231] width 492 height 27
click at [358, 99] on input "text" at bounding box center [615, 231] width 473 height 13
type input "**********"
click at [358, 99] on div "mm/dd/yyyy" at bounding box center [415, 303] width 52 height 10
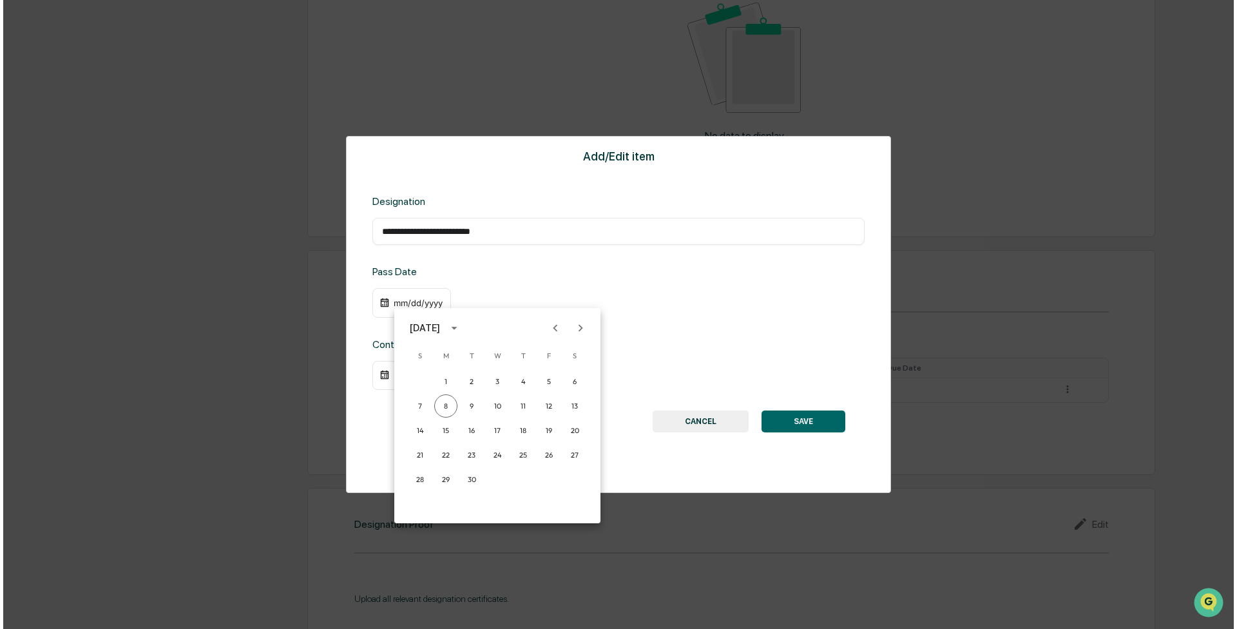
scroll to position [769, 0]
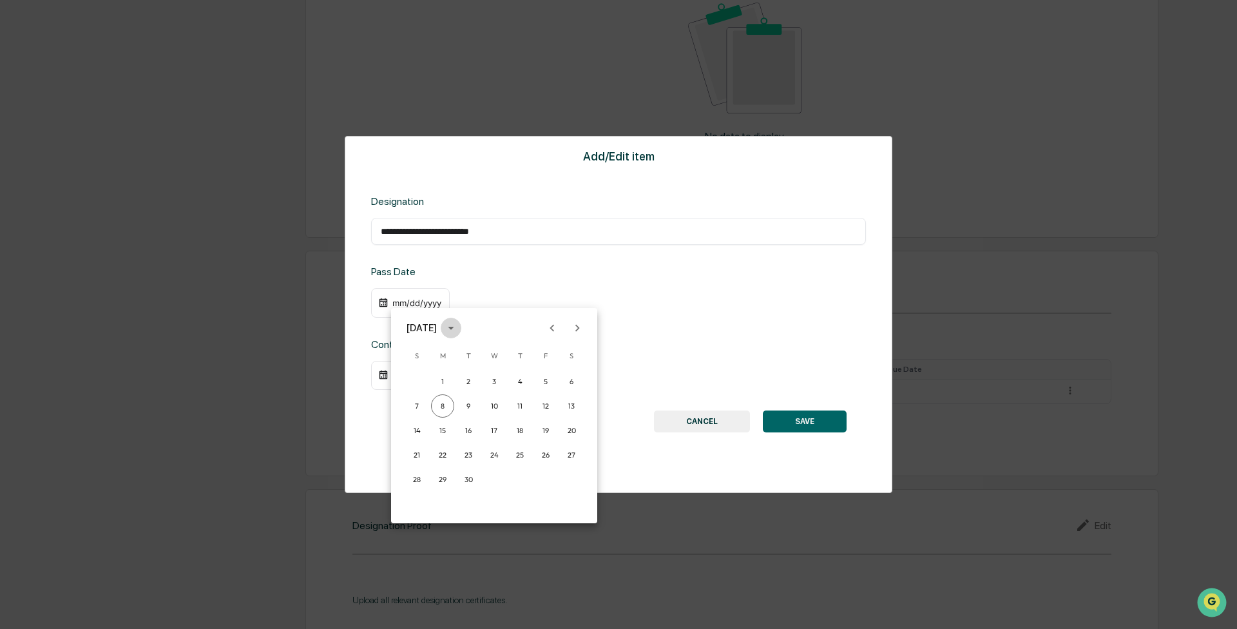
click at [358, 99] on icon "calendar view is open, switch to year view" at bounding box center [451, 328] width 14 height 14
click at [358, 99] on button "2024" at bounding box center [494, 432] width 46 height 23
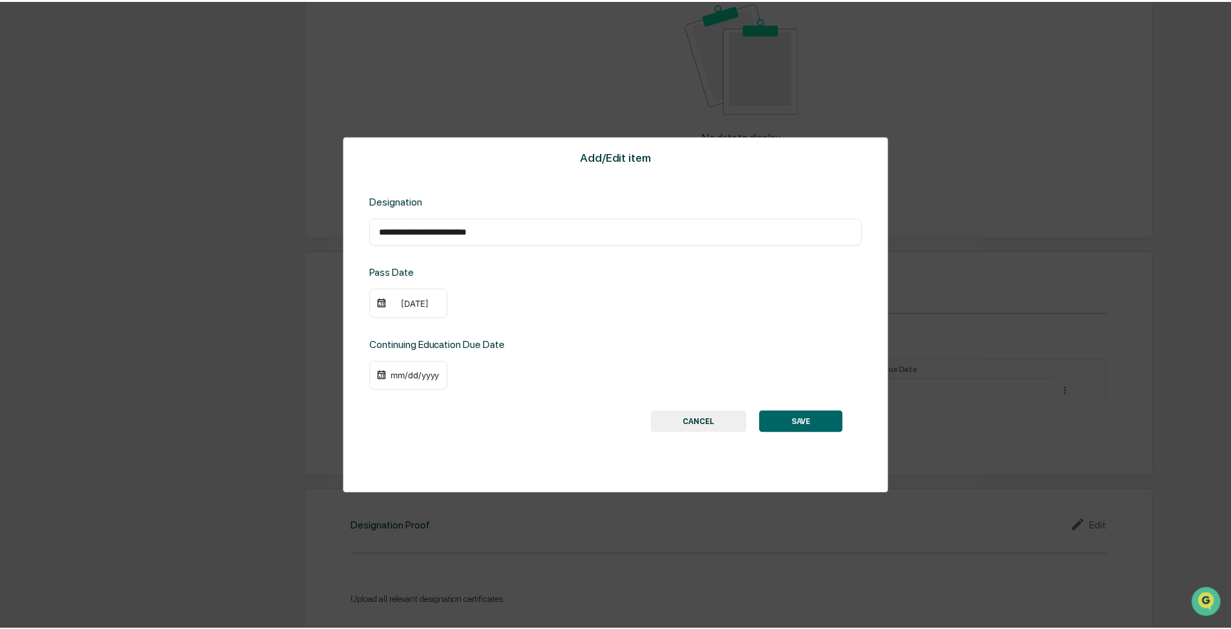
scroll to position [768, 0]
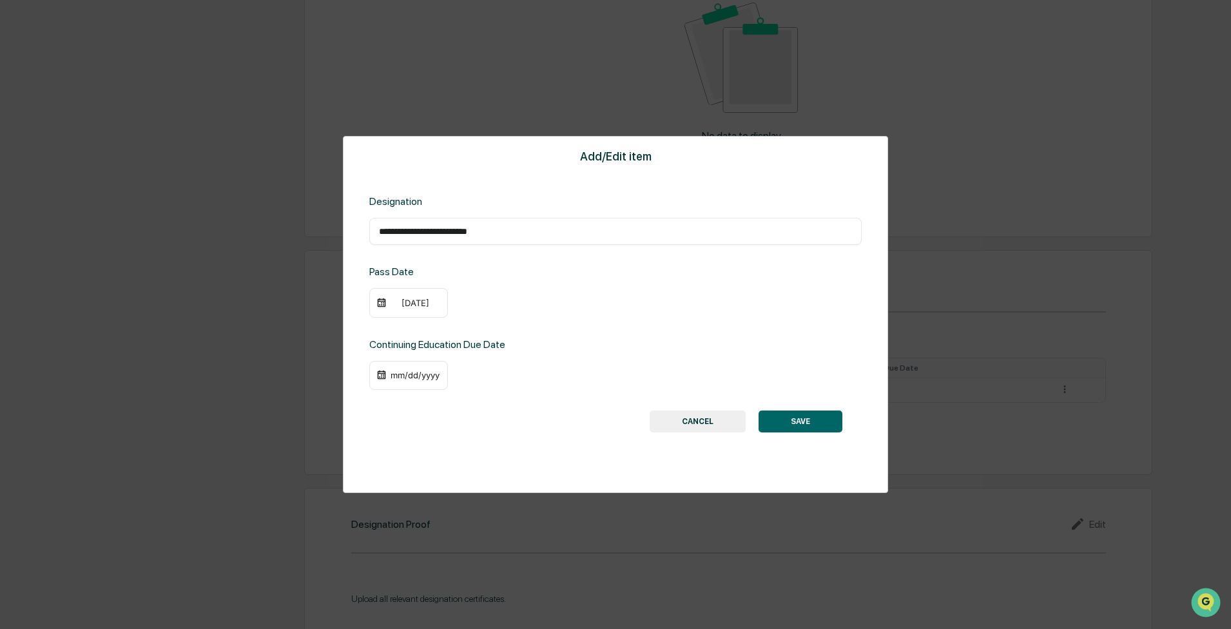
click at [358, 99] on div "[DATE]" at bounding box center [415, 303] width 52 height 10
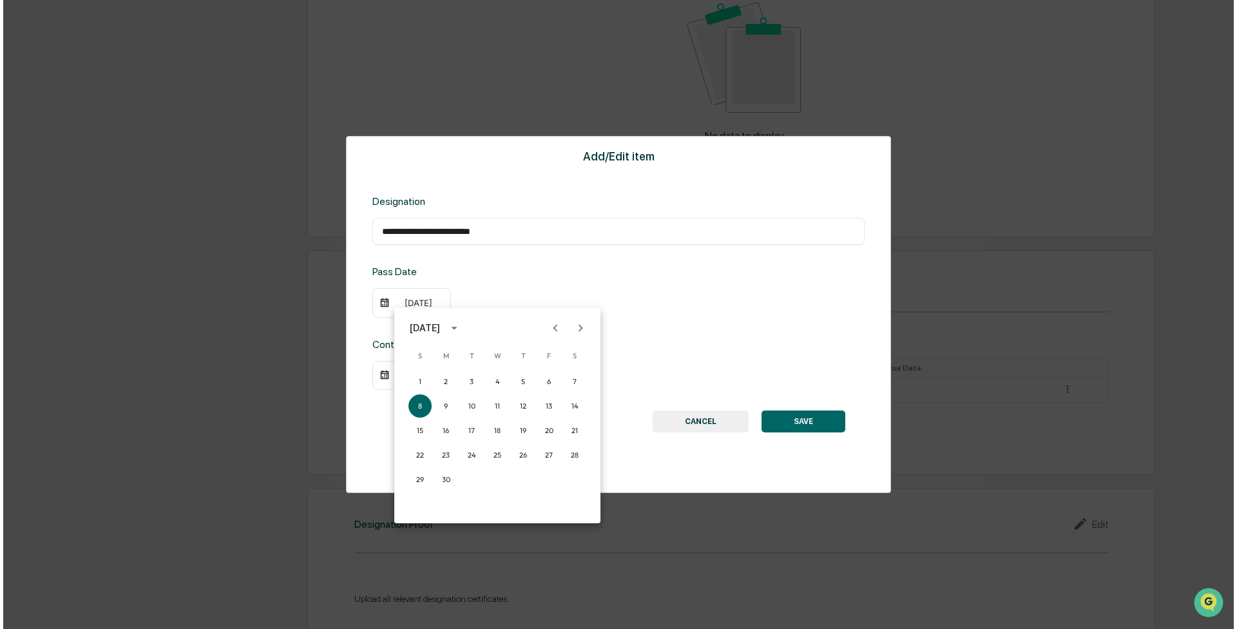
scroll to position [769, 0]
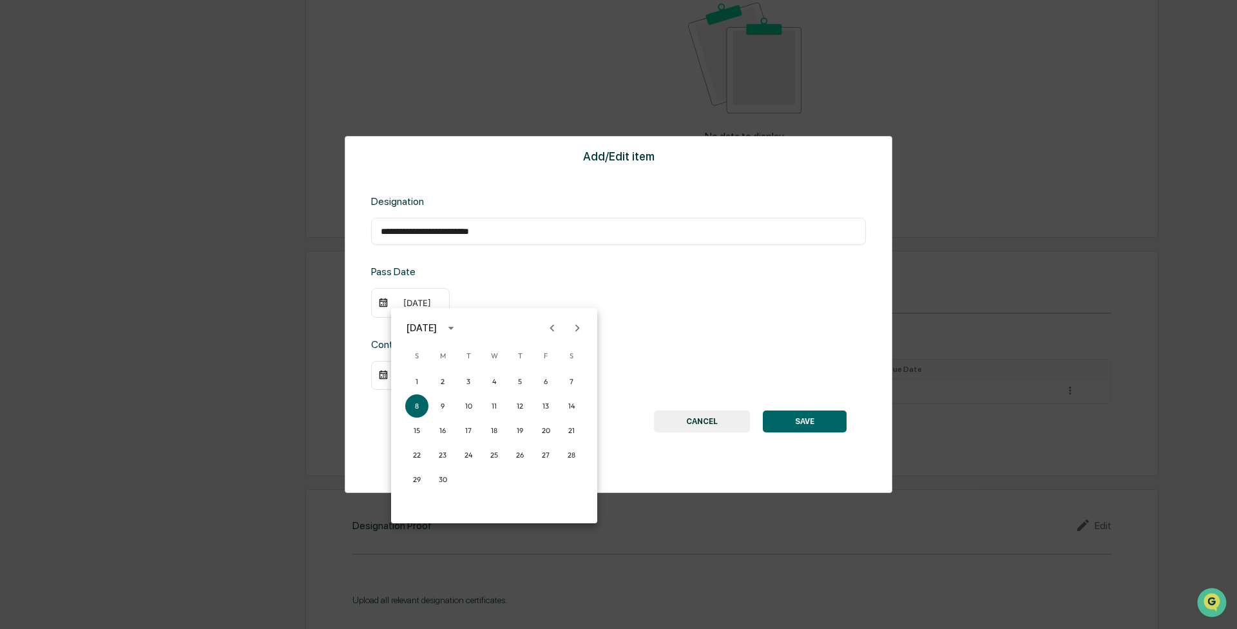
click at [358, 99] on icon "Next month" at bounding box center [577, 328] width 14 height 14
click at [358, 99] on button "23" at bounding box center [442, 454] width 23 height 23
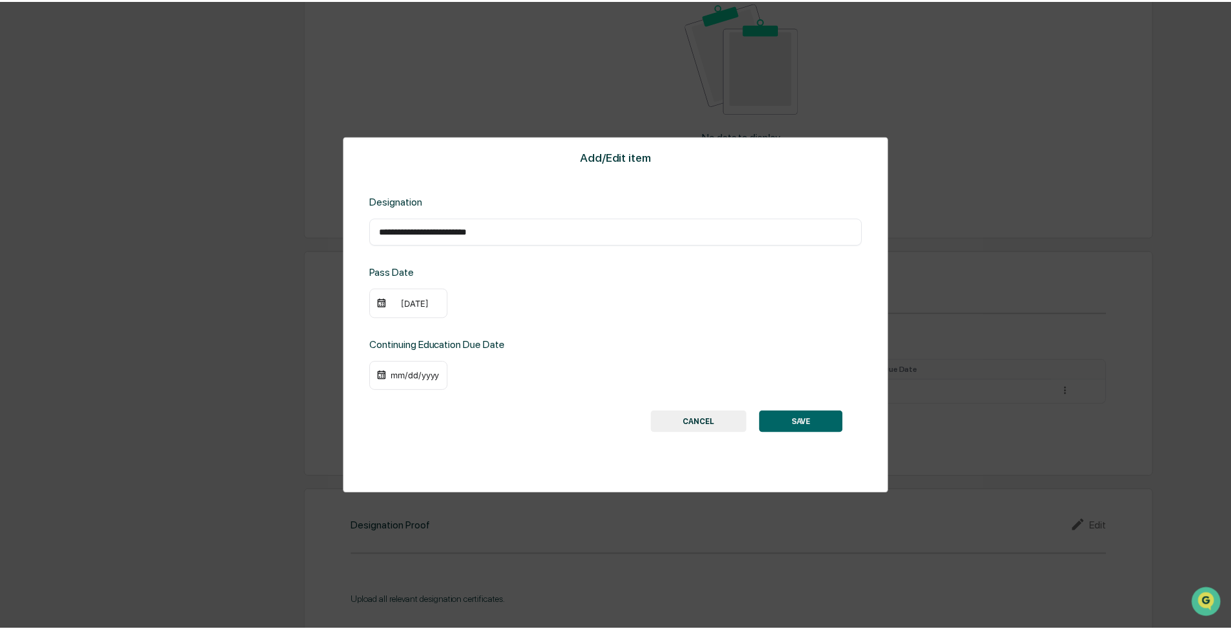
scroll to position [768, 0]
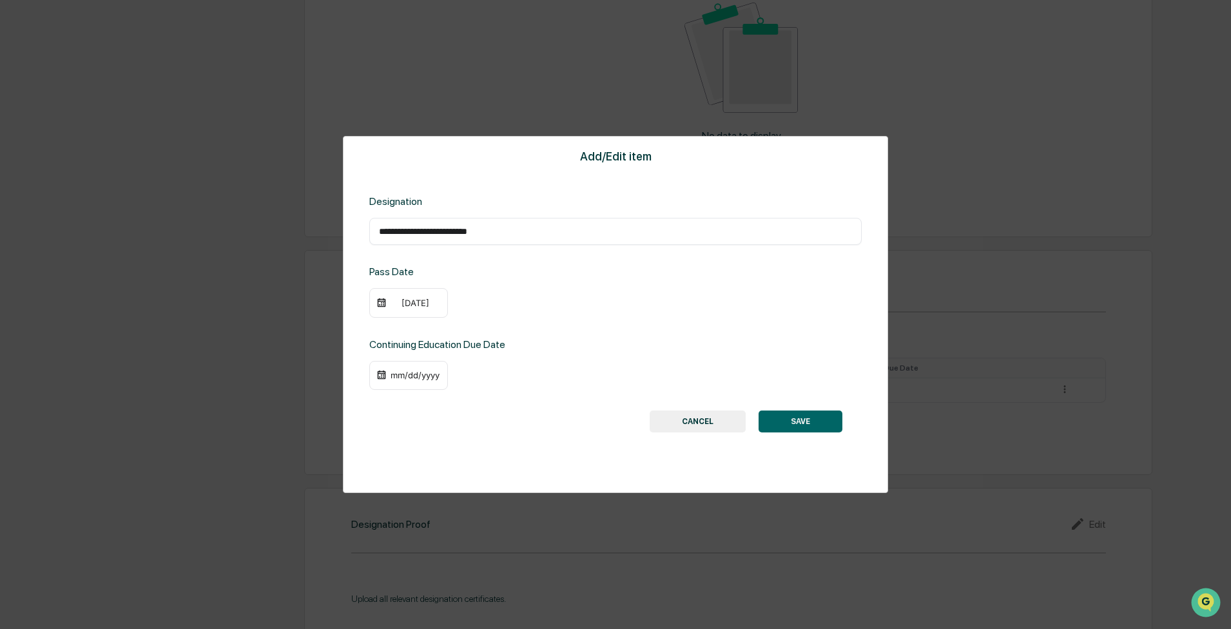
click at [358, 99] on button "SAVE" at bounding box center [800, 421] width 84 height 22
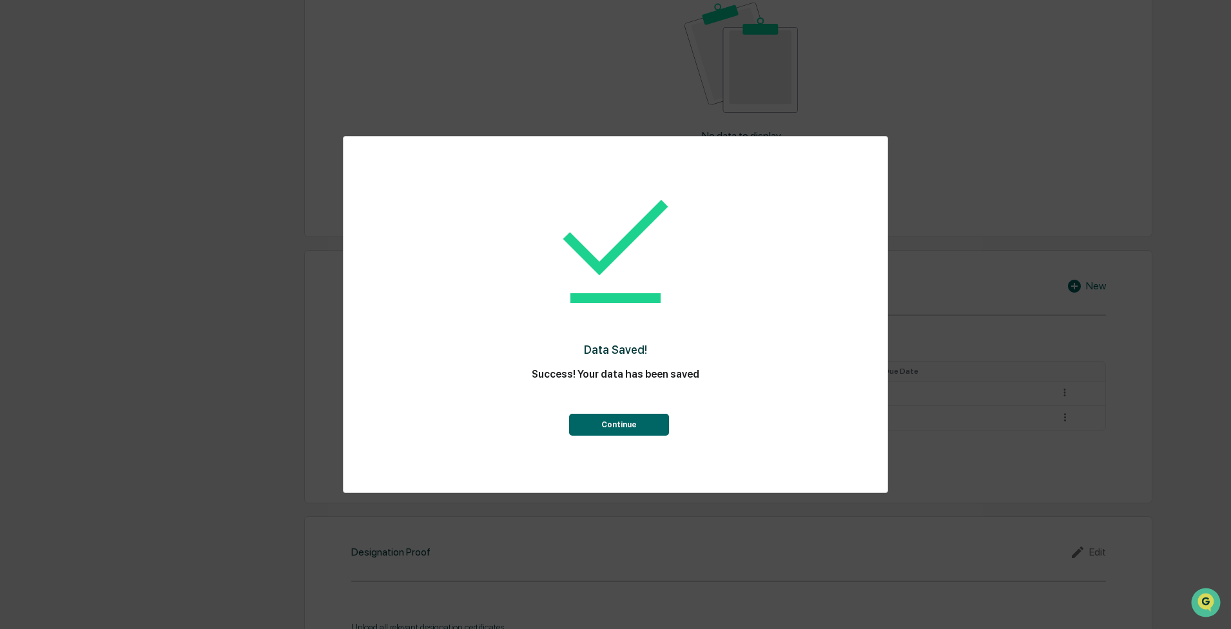
click at [358, 99] on button "Continue" at bounding box center [619, 425] width 100 height 22
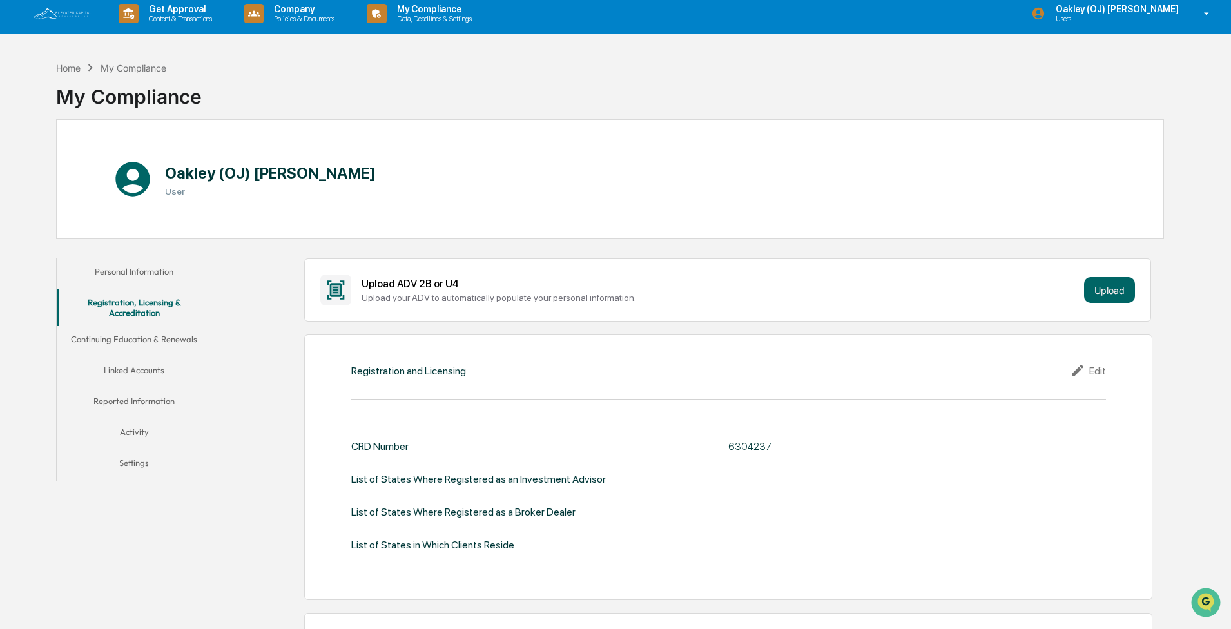
scroll to position [0, 0]
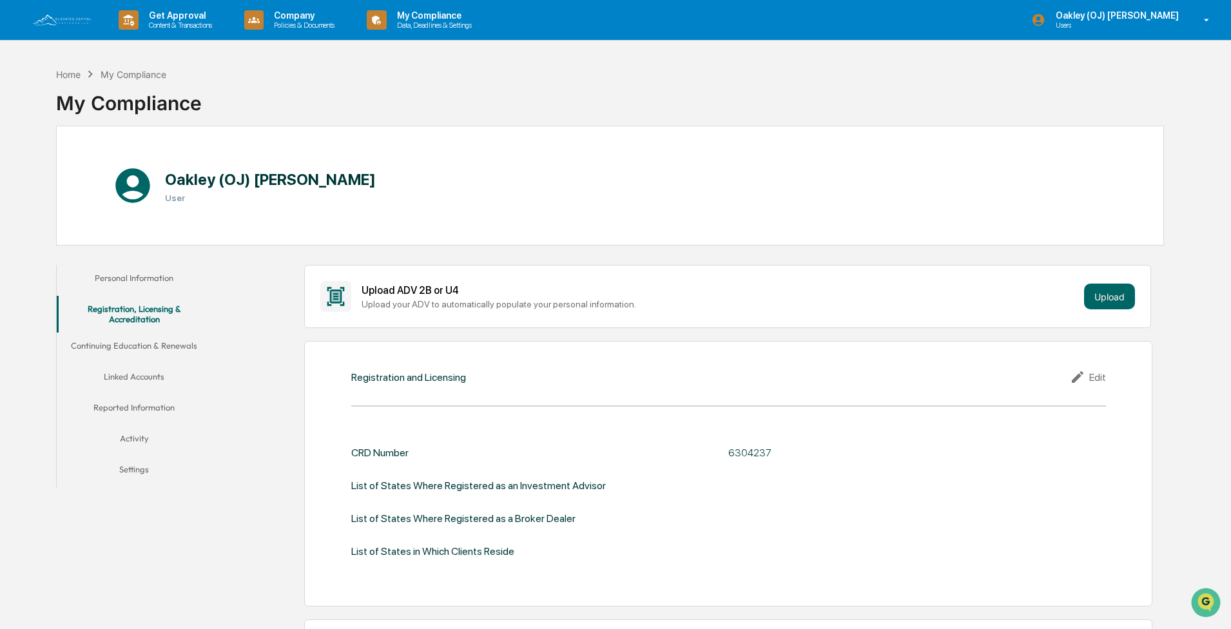
click at [144, 99] on button "Continuing Education & Renewals" at bounding box center [134, 348] width 155 height 31
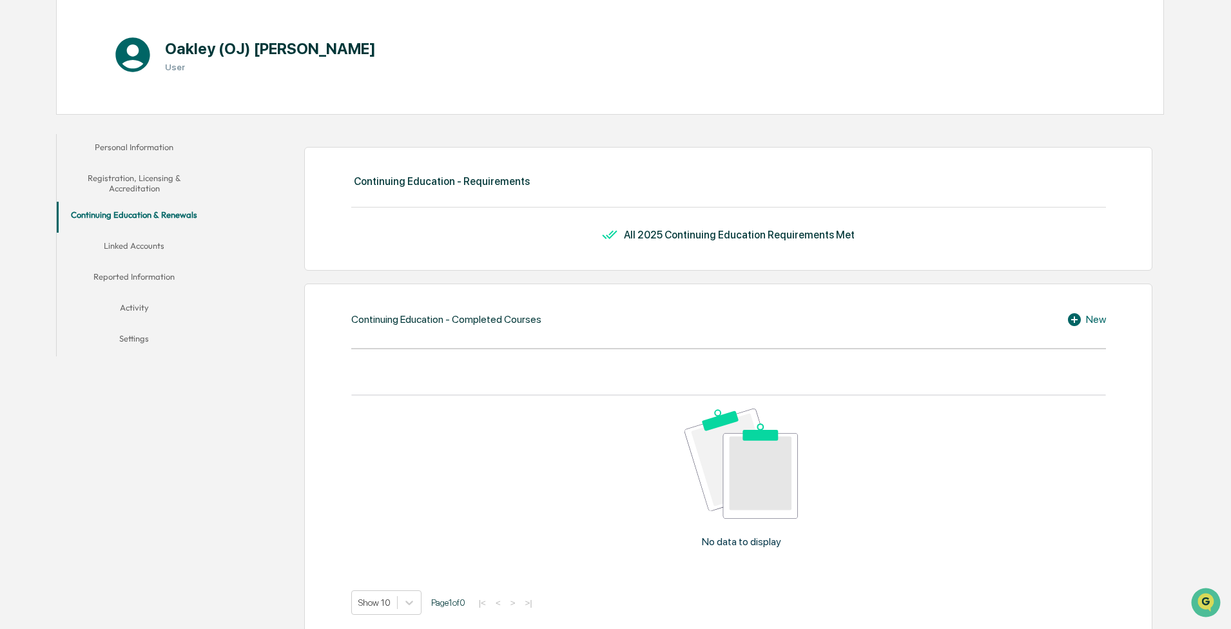
scroll to position [64, 0]
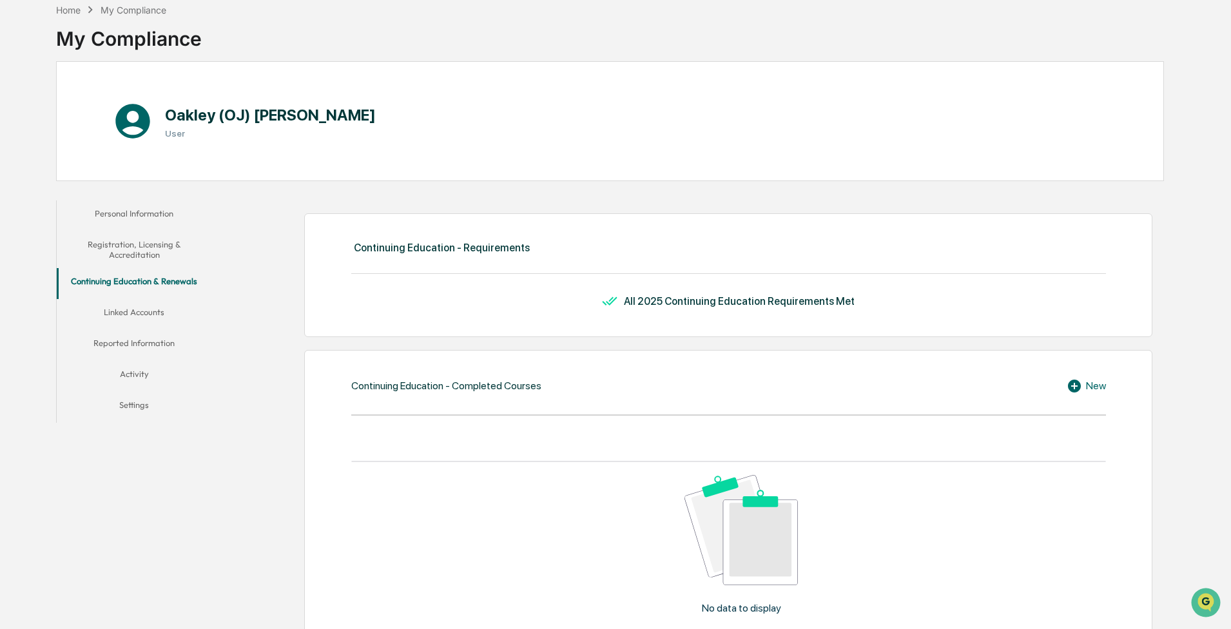
click at [136, 99] on button "Linked Accounts" at bounding box center [134, 314] width 155 height 31
